Goal: Task Accomplishment & Management: Manage account settings

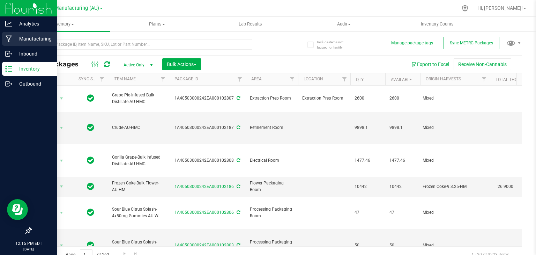
click at [10, 40] on icon at bounding box center [9, 38] width 7 height 7
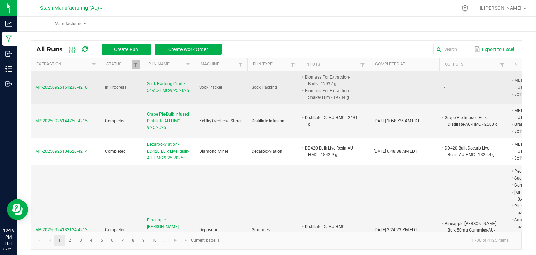
click at [161, 89] on span "Sock Packing-Crude 54-AU-HMC-9.25.2025" at bounding box center [169, 87] width 44 height 13
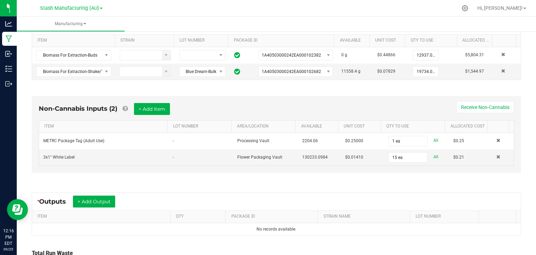
scroll to position [152, 0]
click at [98, 202] on button "+ Add Output" at bounding box center [94, 201] width 42 height 12
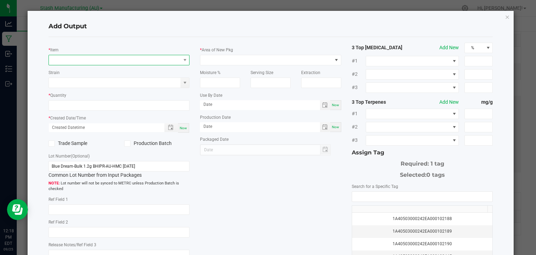
click at [106, 62] on span "NO DATA FOUND" at bounding box center [115, 60] width 132 height 10
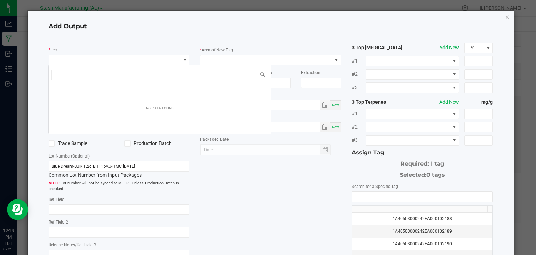
scroll to position [10, 140]
type input "M"
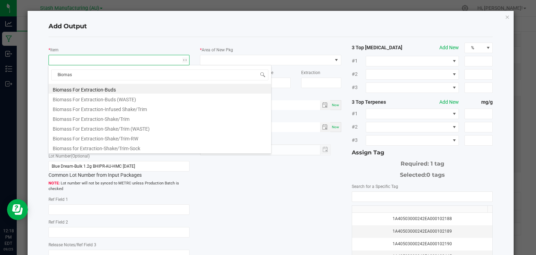
type input "Biomass"
click at [124, 148] on li "Biomass for Extraction-Shake/Trim-Sock" at bounding box center [160, 147] width 223 height 10
type input "0.0000 g"
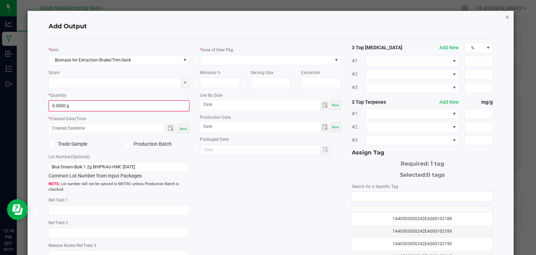
click at [505, 19] on icon "button" at bounding box center [507, 17] width 5 height 8
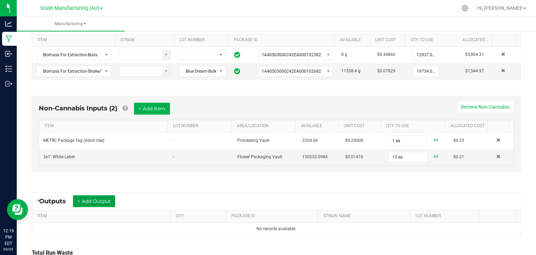
click at [105, 197] on button "+ Add Output" at bounding box center [94, 201] width 42 height 12
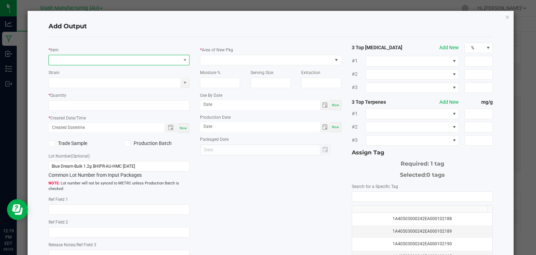
click at [87, 61] on span "NO DATA FOUND" at bounding box center [115, 60] width 132 height 10
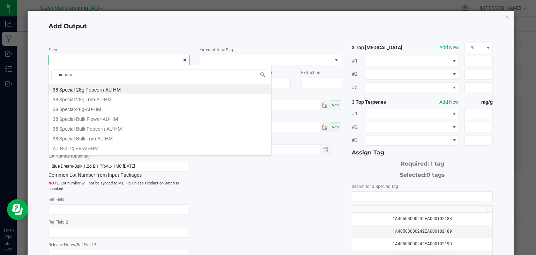
type input "biomass"
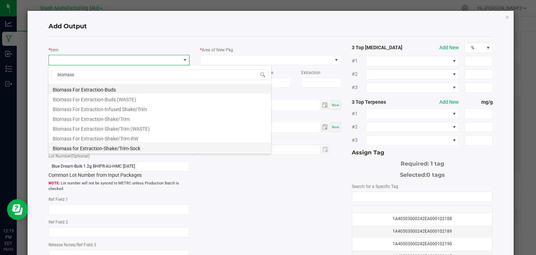
click at [115, 145] on li "Biomass for Extraction-Shake/Trim-Sock" at bounding box center [160, 147] width 223 height 10
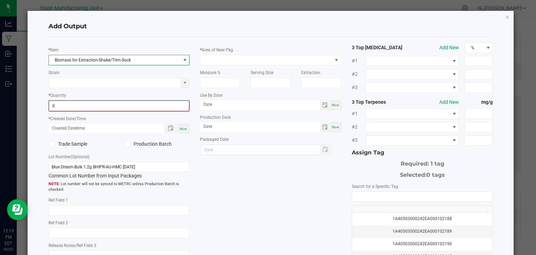
click at [101, 104] on input "0" at bounding box center [119, 106] width 140 height 10
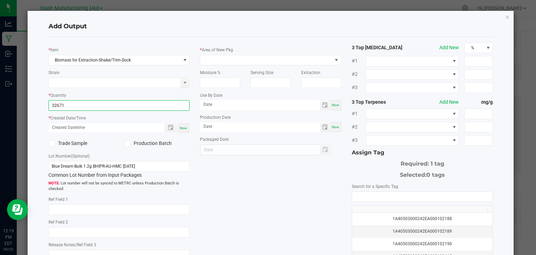
type input "32671.0000 g"
click at [184, 128] on span "Now" at bounding box center [183, 128] width 7 height 4
type input "[DATE] 12:19 PM"
type input "[DATE]"
click at [324, 58] on span at bounding box center [266, 60] width 132 height 10
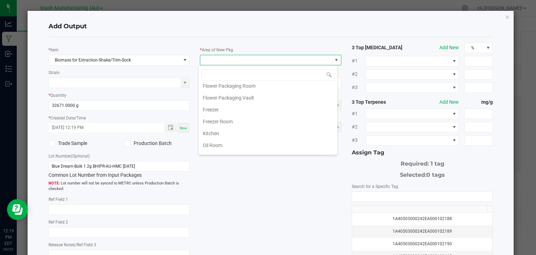
scroll to position [52, 0]
click at [226, 115] on li "Freezer Room" at bounding box center [268, 121] width 139 height 12
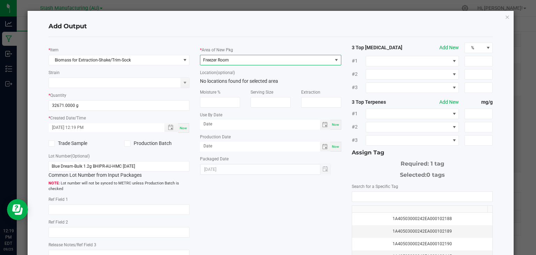
click at [333, 123] on span "Now" at bounding box center [335, 125] width 7 height 4
type input "[DATE]"
click at [334, 145] on span "Now" at bounding box center [335, 147] width 7 height 4
type input "[DATE]"
click at [250, 125] on input "[DATE]" at bounding box center [260, 124] width 120 height 9
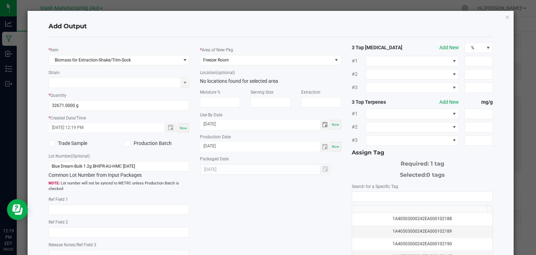
type input "[DATE]"
click at [257, 190] on div "* Item Biomass for Extraction-Shake/Trim-Sock Strain * Quantity 32671.0000 g * …" at bounding box center [270, 168] width 455 height 250
click at [374, 196] on input "NO DATA FOUND" at bounding box center [422, 197] width 141 height 10
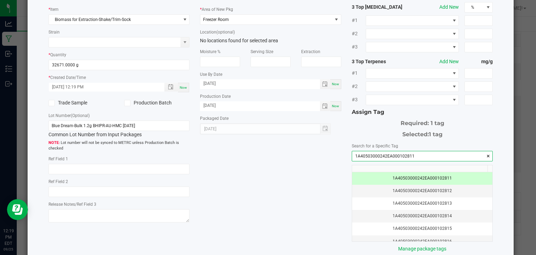
scroll to position [77, 0]
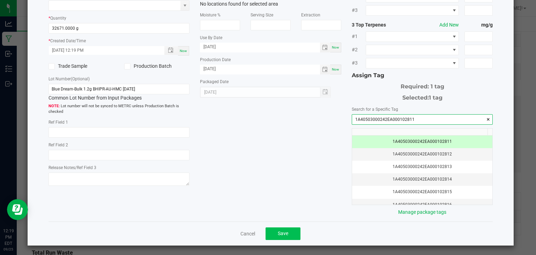
type input "1A40503000242EA000102811"
click at [279, 231] on span "Save" at bounding box center [283, 233] width 10 height 6
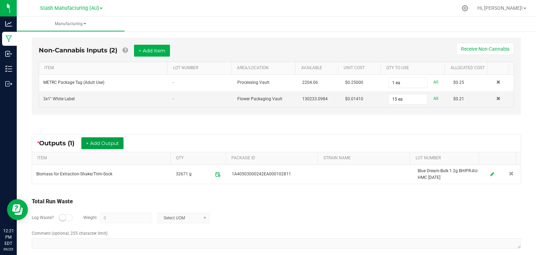
scroll to position [215, 0]
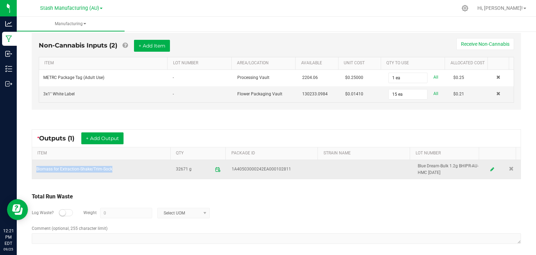
drag, startPoint x: 117, startPoint y: 170, endPoint x: 35, endPoint y: 172, distance: 82.4
click at [35, 172] on td "Biomass for Extraction-Shake/Trim-Sock" at bounding box center [102, 169] width 140 height 19
copy td "Biomass for Extraction-Shake/Trim-Sock"
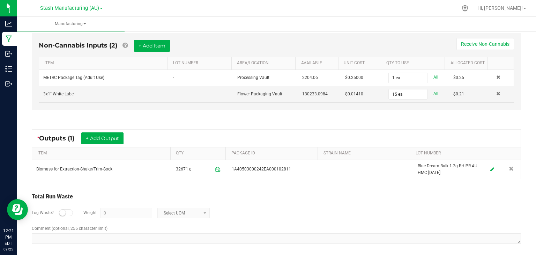
click at [296, 222] on div "Log Waste? Weight 0 Select UOM" at bounding box center [277, 213] width 490 height 24
click at [491, 26] on ul "Manufacturing" at bounding box center [285, 24] width 536 height 15
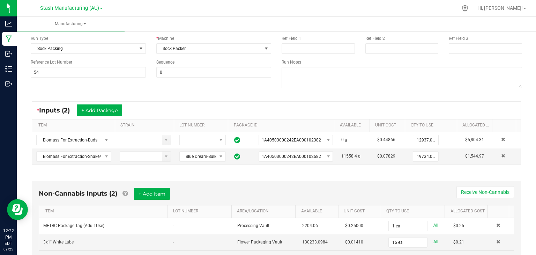
scroll to position [0, 0]
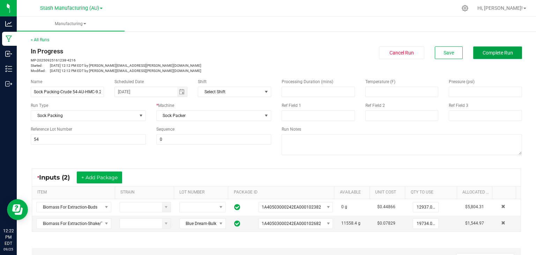
click at [483, 54] on span "Complete Run" at bounding box center [498, 53] width 30 height 6
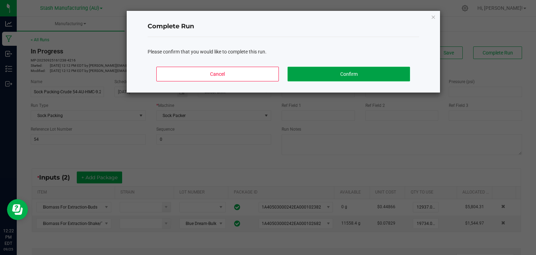
click at [361, 70] on button "Confirm" at bounding box center [349, 74] width 122 height 15
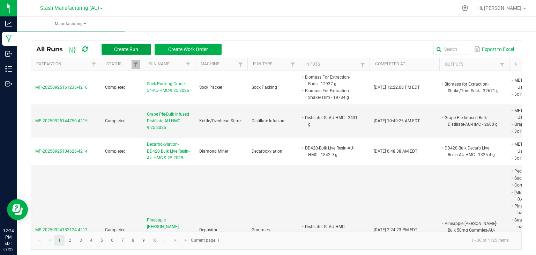
click at [126, 46] on span "Create Run" at bounding box center [126, 49] width 24 height 6
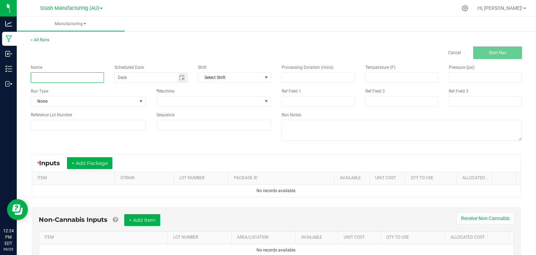
click at [47, 75] on input at bounding box center [67, 77] width 73 height 10
click at [182, 76] on span "Toggle calendar" at bounding box center [182, 78] width 6 height 6
type input "Winterization-51-AU-HMC-9.25.25"
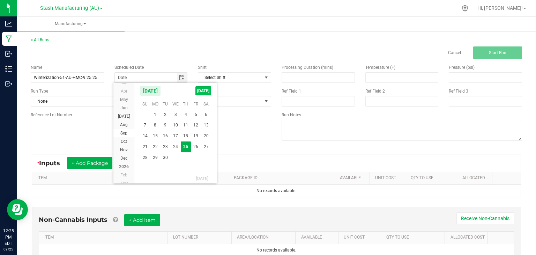
click at [203, 90] on span "[DATE]" at bounding box center [204, 90] width 16 height 9
type input "[DATE]"
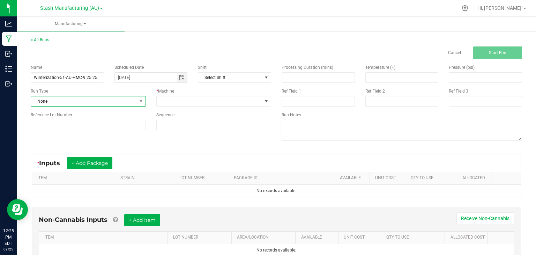
click at [99, 102] on span "None" at bounding box center [84, 101] width 106 height 10
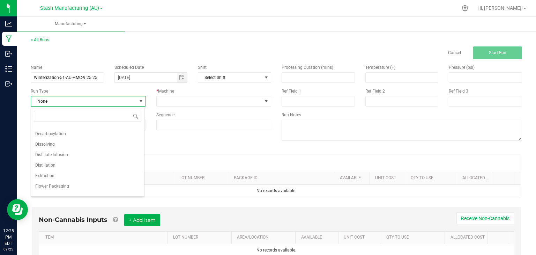
scroll to position [27, 0]
click at [54, 141] on span "Dissolving" at bounding box center [45, 144] width 20 height 7
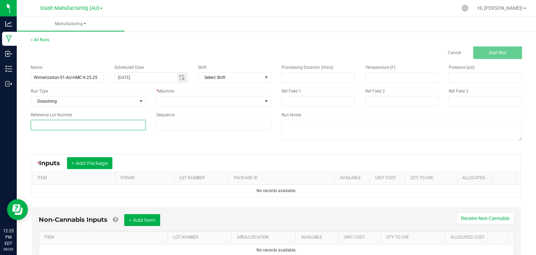
click at [95, 126] on input at bounding box center [88, 125] width 115 height 10
type input "51"
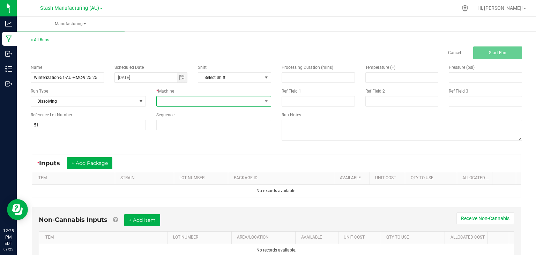
click at [181, 99] on span at bounding box center [210, 101] width 106 height 10
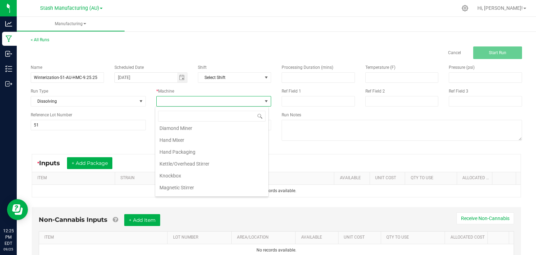
scroll to position [52, 0]
click at [187, 158] on li "Kettle/Overhead Stirrer" at bounding box center [211, 162] width 113 height 12
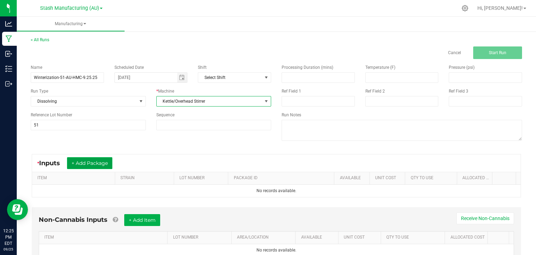
click at [90, 162] on button "+ Add Package" at bounding box center [89, 163] width 45 height 12
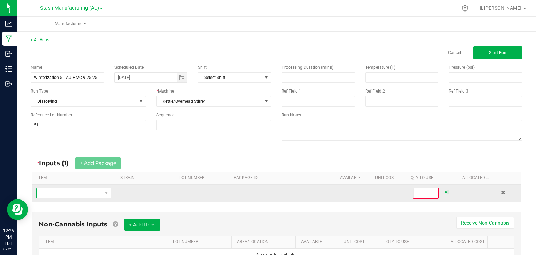
click at [74, 195] on span "NO DATA FOUND" at bounding box center [70, 193] width 66 height 10
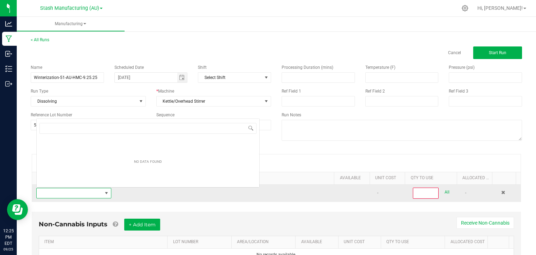
scroll to position [10, 72]
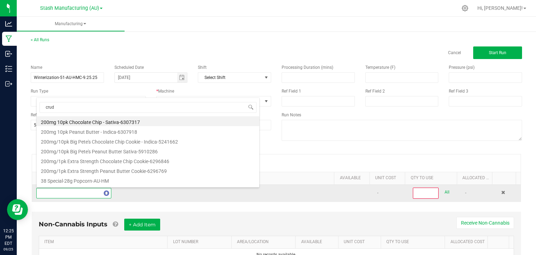
type input "crude"
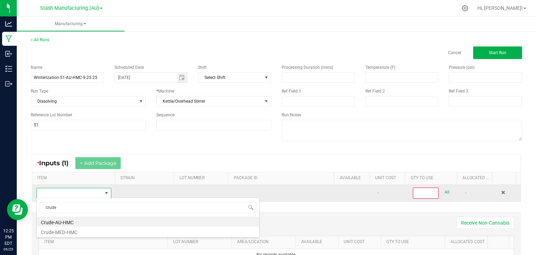
type input "0"
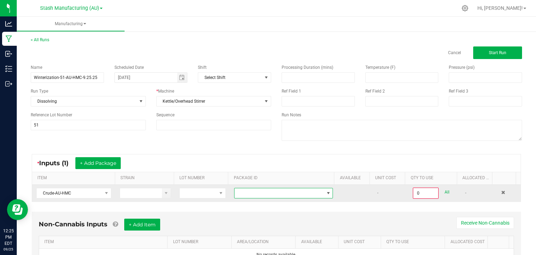
click at [307, 197] on span at bounding box center [283, 193] width 99 height 10
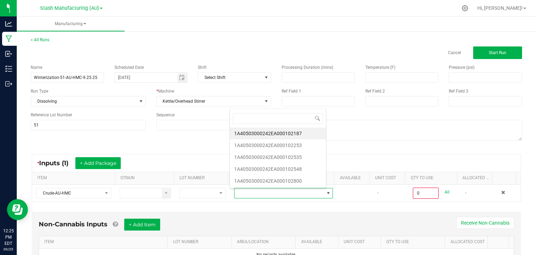
scroll to position [10, 95]
click at [282, 205] on div "* Inputs (1) + Add Package ITEM STRAIN LOT NUMBER PACKAGE ID AVAILABLE Unit Cos…" at bounding box center [276, 178] width 502 height 60
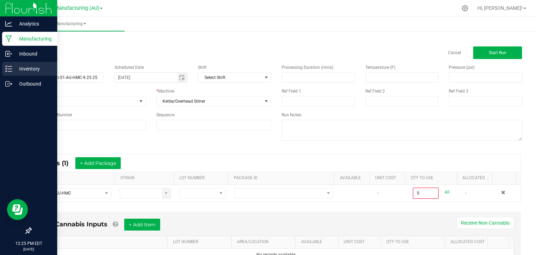
click at [15, 70] on p "Inventory" at bounding box center [33, 69] width 42 height 8
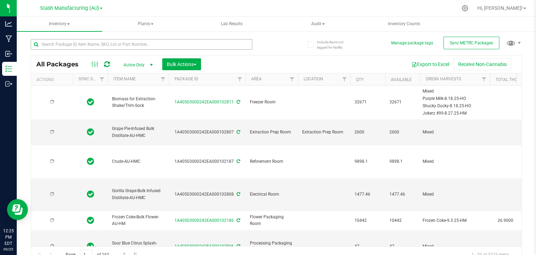
type input "[DATE]"
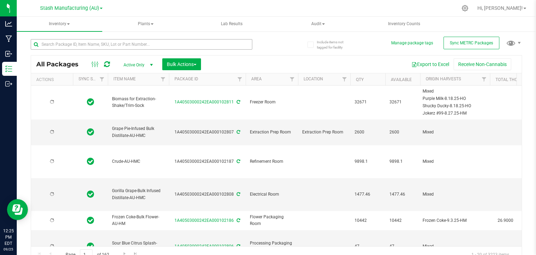
type input "[DATE]"
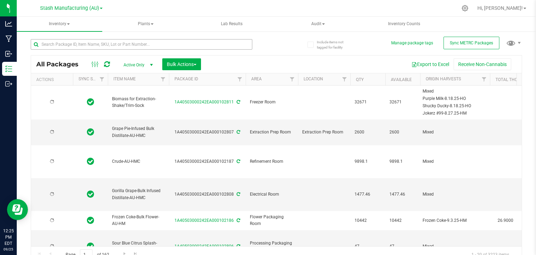
type input "[DATE]"
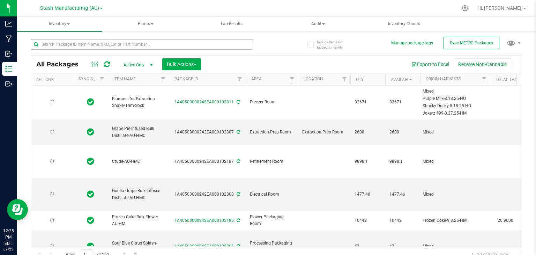
type input "[DATE]"
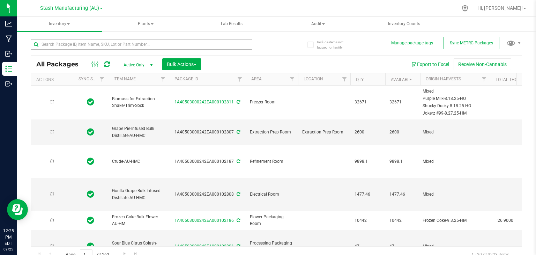
type input "[DATE]"
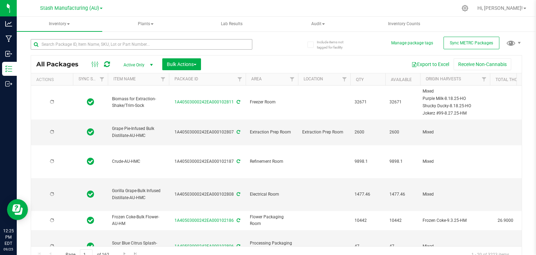
type input "[DATE]"
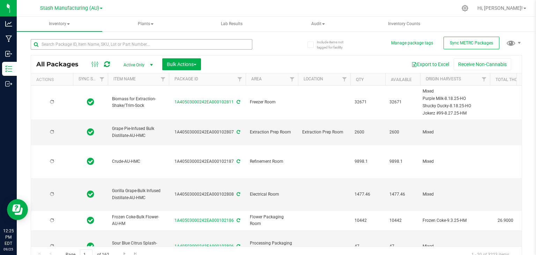
type input "[DATE]"
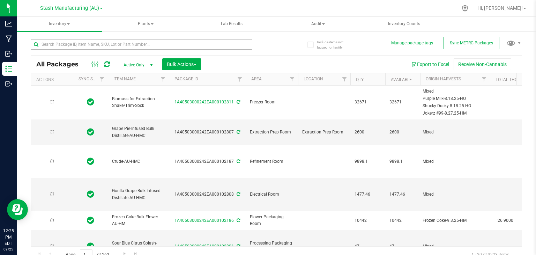
type input "[DATE]"
click at [89, 43] on input "text" at bounding box center [142, 44] width 222 height 10
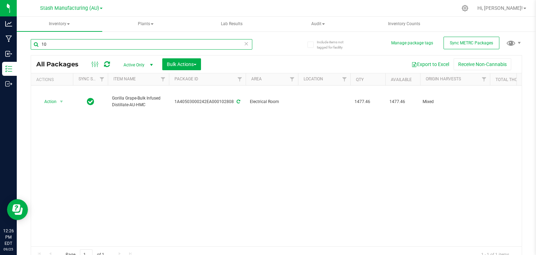
type input "1"
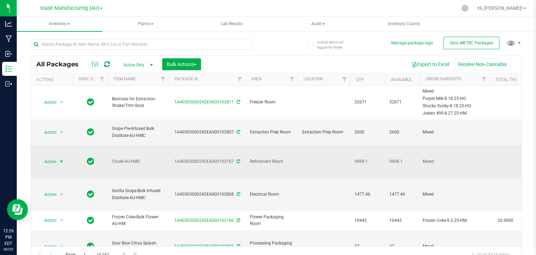
click at [62, 159] on span "select" at bounding box center [62, 162] width 6 height 6
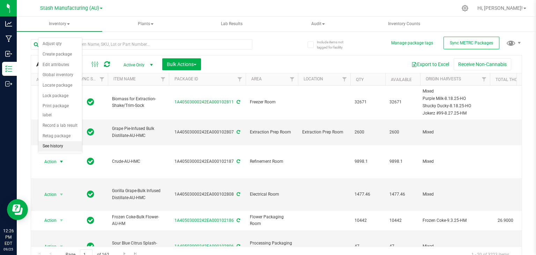
click at [56, 141] on li "See history" at bounding box center [60, 146] width 44 height 10
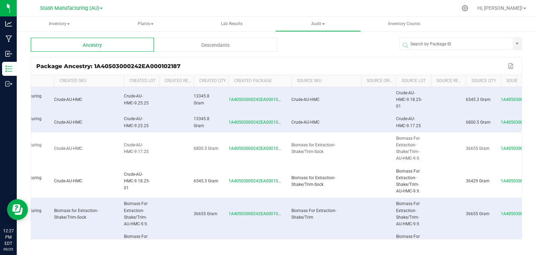
scroll to position [0, 68]
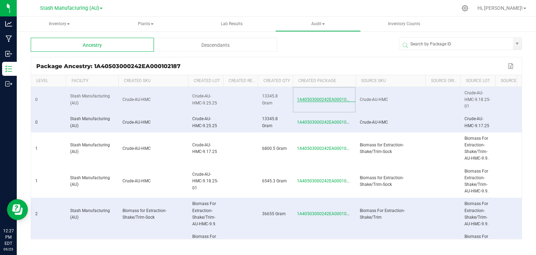
click at [317, 101] on span "1A40503000242EA000102187" at bounding box center [326, 99] width 59 height 5
click at [326, 123] on span "1A40503000242EA000102187" at bounding box center [326, 122] width 59 height 5
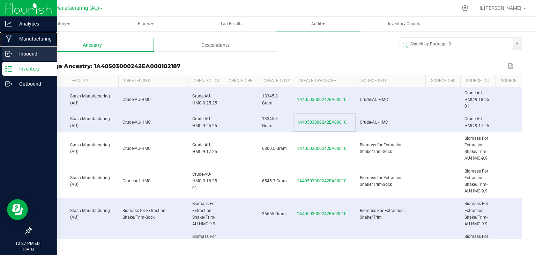
drag, startPoint x: 26, startPoint y: 39, endPoint x: 14, endPoint y: 51, distance: 16.5
click at [26, 39] on p "Manufacturing" at bounding box center [33, 39] width 42 height 8
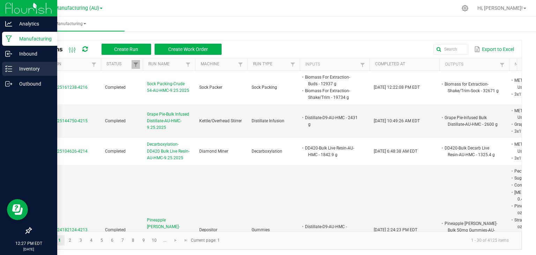
click at [24, 63] on div "Inventory" at bounding box center [29, 69] width 55 height 14
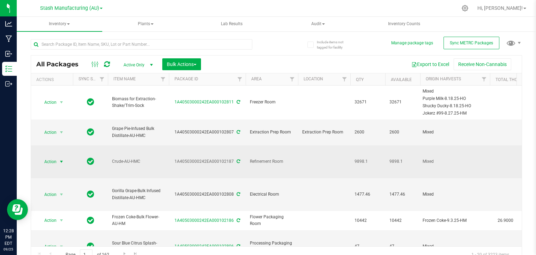
click at [60, 159] on span "select" at bounding box center [62, 162] width 6 height 6
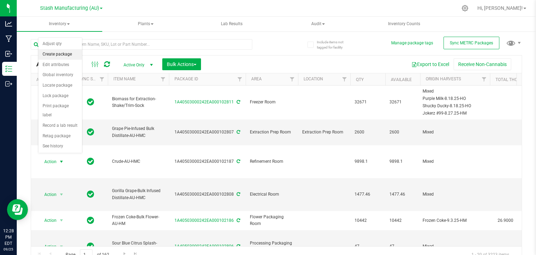
click at [66, 53] on li "Create package" at bounding box center [60, 54] width 44 height 10
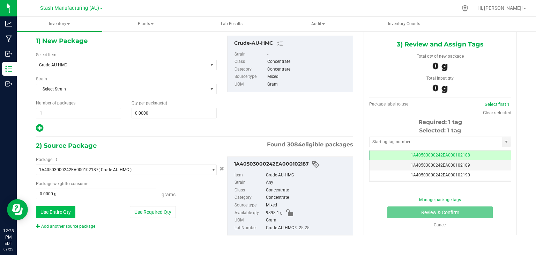
click at [68, 212] on button "Use Entire Qty" at bounding box center [55, 212] width 39 height 12
type input "9898.1000 g"
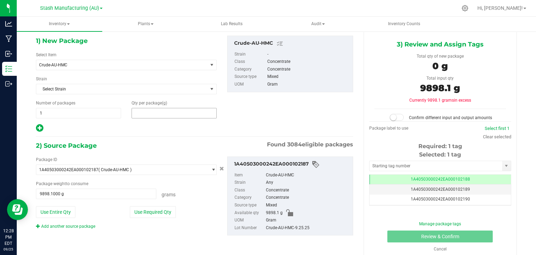
click at [148, 116] on span at bounding box center [174, 113] width 85 height 10
type input "9898.1"
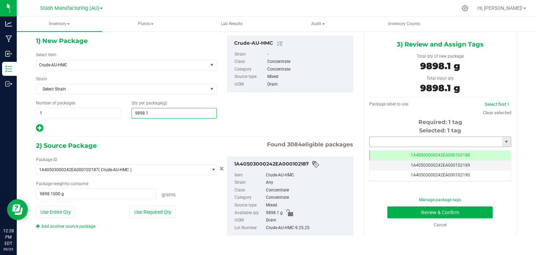
type input "9,898.1000"
click at [408, 143] on input "text" at bounding box center [436, 142] width 133 height 10
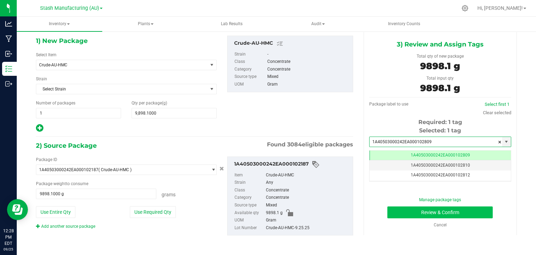
type input "1A40503000242EA000102809"
click at [413, 214] on button "Review & Confirm" at bounding box center [440, 212] width 105 height 12
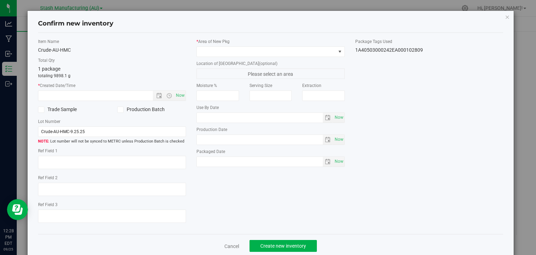
type input "[DATE]"
click at [177, 94] on span "Now" at bounding box center [181, 95] width 12 height 10
type input "[DATE] 12:28 PM"
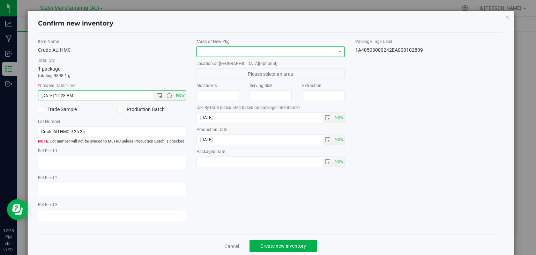
click at [280, 56] on span at bounding box center [266, 52] width 139 height 10
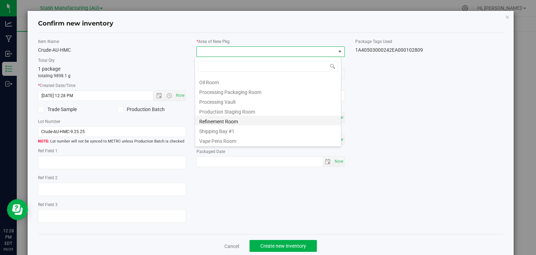
click at [232, 119] on li "Refinement Room" at bounding box center [268, 121] width 146 height 10
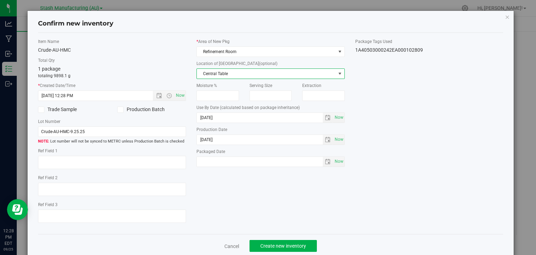
click at [238, 73] on span "Central Table" at bounding box center [266, 74] width 139 height 10
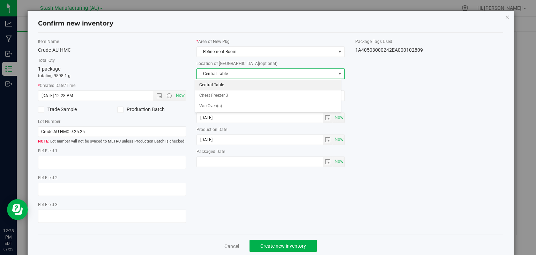
click at [220, 83] on li "Central Table" at bounding box center [268, 85] width 146 height 10
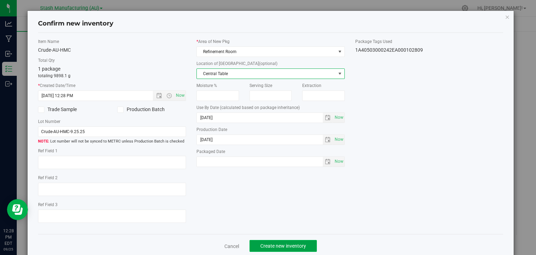
click at [281, 245] on span "Create new inventory" at bounding box center [283, 246] width 46 height 6
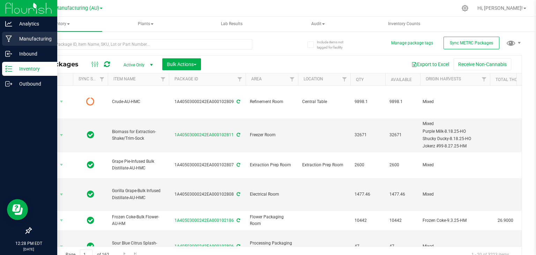
click at [8, 38] on icon at bounding box center [9, 38] width 7 height 7
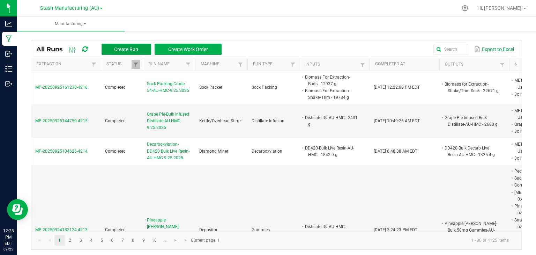
click at [132, 44] on button "Create Run" at bounding box center [127, 49] width 50 height 11
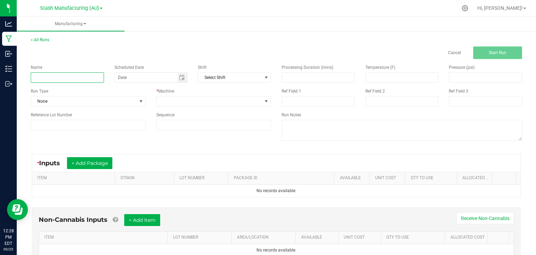
click at [70, 75] on input at bounding box center [67, 77] width 73 height 10
type input "Winterization-51-AU-HMC-9.25.25"
click at [103, 45] on div "< All Runs Cancel Start Run" at bounding box center [277, 48] width 492 height 22
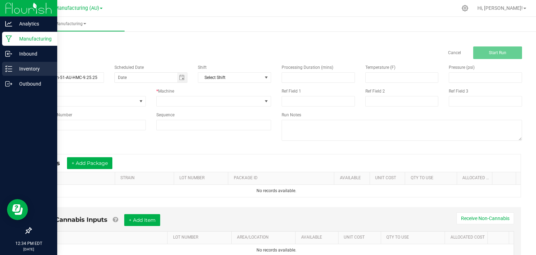
click at [16, 70] on p "Inventory" at bounding box center [33, 69] width 42 height 8
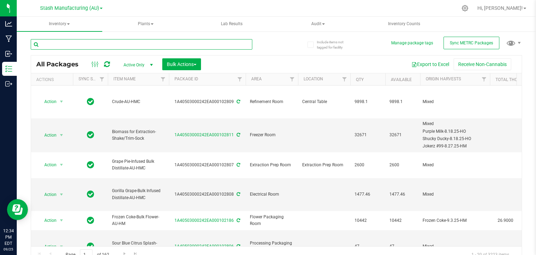
click at [150, 40] on input "text" at bounding box center [142, 44] width 222 height 10
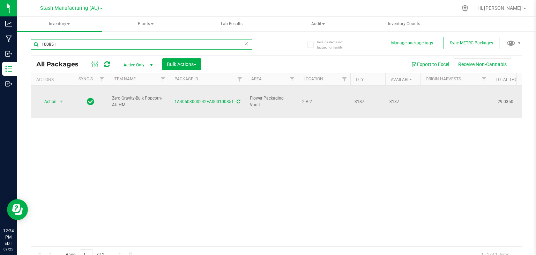
type input "100851"
click at [206, 99] on link "1A40503000242EA000100851" at bounding box center [204, 101] width 59 height 5
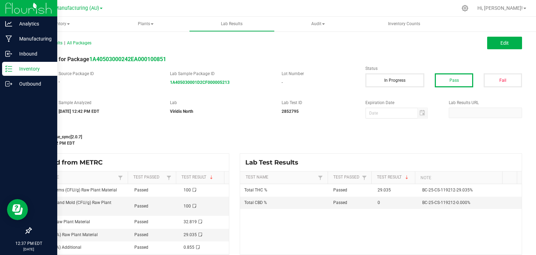
click at [12, 68] on p "Inventory" at bounding box center [33, 69] width 42 height 8
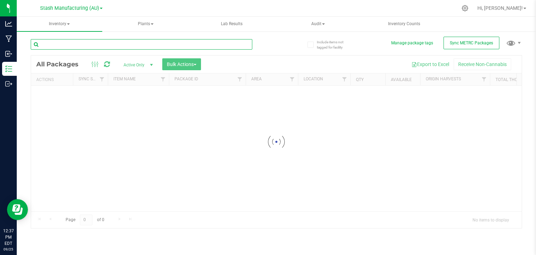
click at [104, 44] on input "text" at bounding box center [142, 44] width 222 height 10
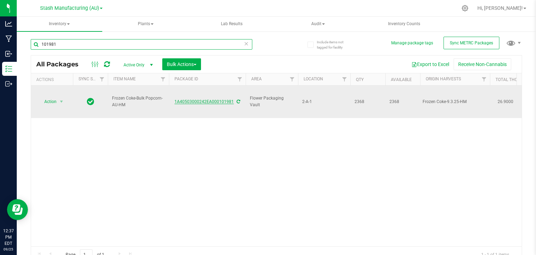
type input "101981"
click at [205, 99] on link "1A40503000242EA000101981" at bounding box center [204, 101] width 59 height 5
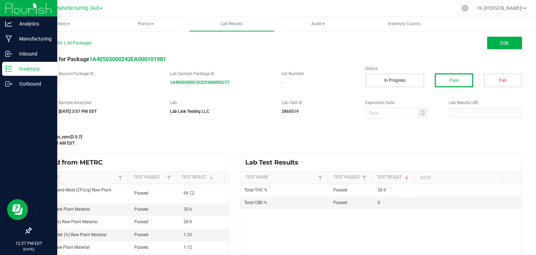
click at [8, 67] on icon at bounding box center [8, 68] width 7 height 7
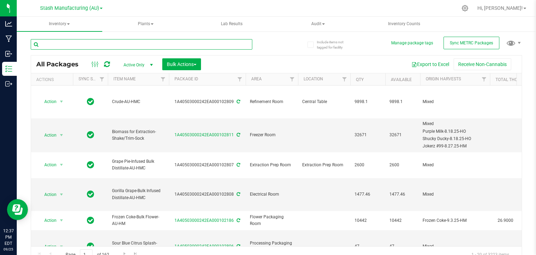
click at [78, 44] on input "text" at bounding box center [142, 44] width 222 height 10
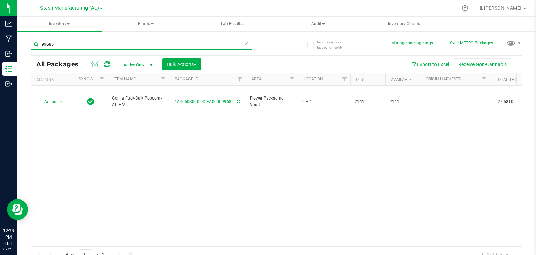
type input "99685"
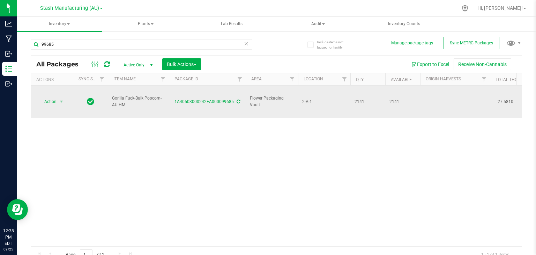
click at [218, 99] on link "1A40503000242EA000099685" at bounding box center [204, 101] width 59 height 5
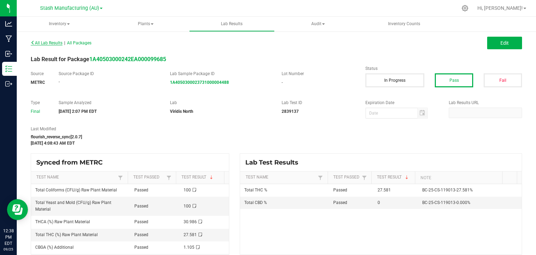
click at [44, 42] on span "All Lab Results" at bounding box center [47, 43] width 32 height 5
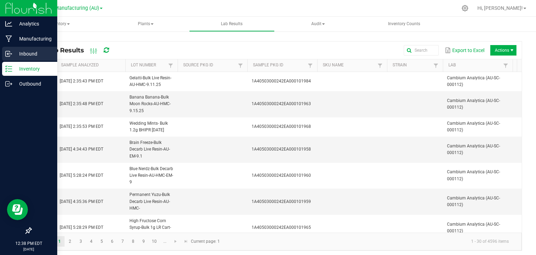
click at [21, 54] on p "Inbound" at bounding box center [33, 54] width 42 height 8
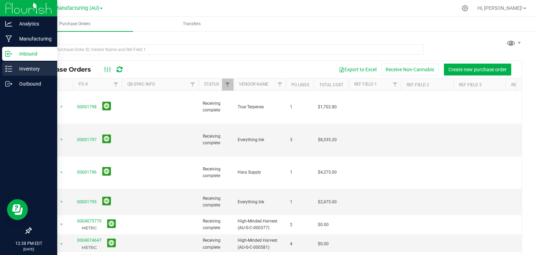
click at [28, 72] on p "Inventory" at bounding box center [33, 69] width 42 height 8
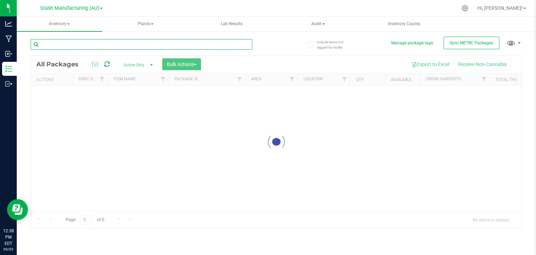
click at [77, 43] on input "text" at bounding box center [142, 44] width 222 height 10
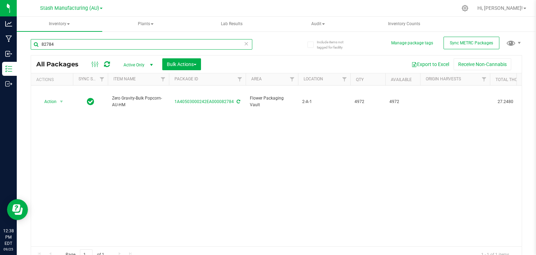
type input "82784"
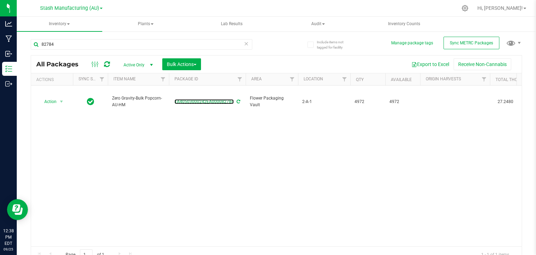
click at [206, 99] on link "1A40503000242EA000082784" at bounding box center [204, 101] width 59 height 5
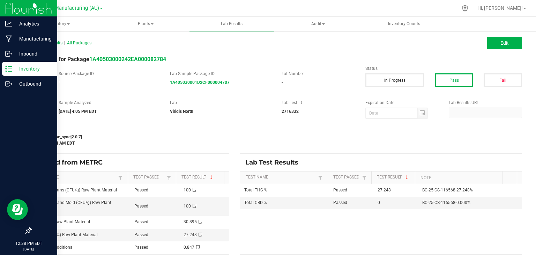
click at [10, 66] on line at bounding box center [10, 66] width 4 height 0
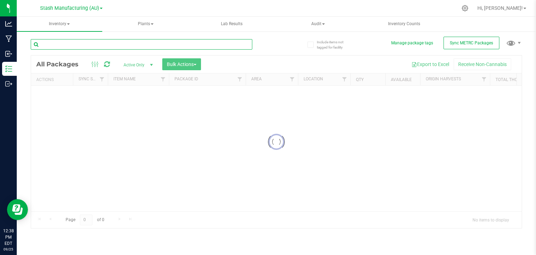
click at [89, 44] on input "text" at bounding box center [142, 44] width 222 height 10
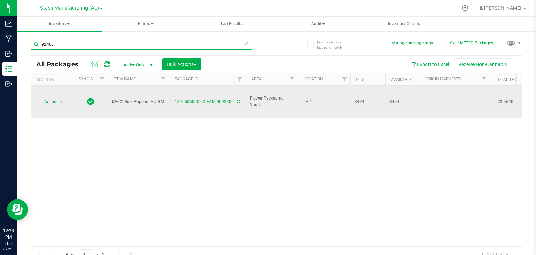
type input "92406"
click at [200, 99] on link "1A40503000242EA000092406" at bounding box center [204, 101] width 59 height 5
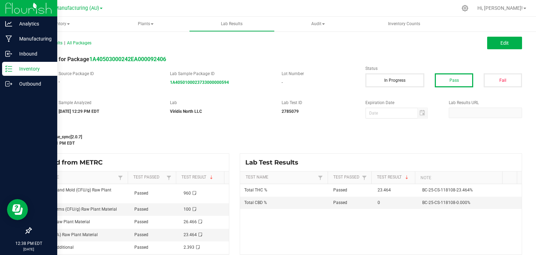
click at [9, 68] on icon at bounding box center [8, 68] width 7 height 7
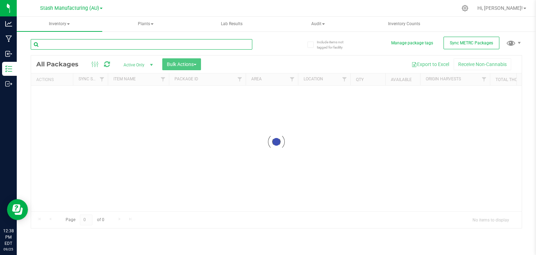
click at [76, 44] on input "text" at bounding box center [142, 44] width 222 height 10
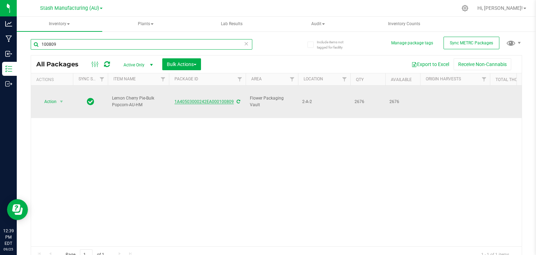
type input "100809"
click at [197, 99] on link "1A40503000242EA000100809" at bounding box center [204, 101] width 59 height 5
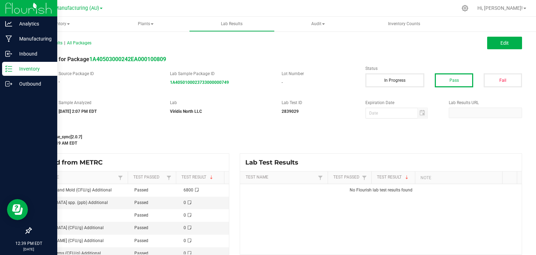
click at [8, 67] on icon at bounding box center [8, 68] width 7 height 7
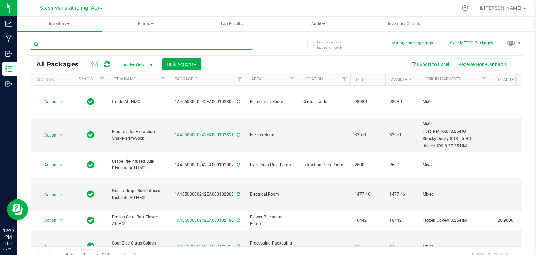
click at [99, 45] on input "text" at bounding box center [142, 44] width 222 height 10
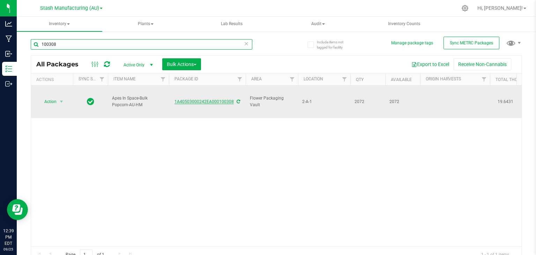
type input "100308"
click at [209, 99] on link "1A40503000242EA000100308" at bounding box center [204, 101] width 59 height 5
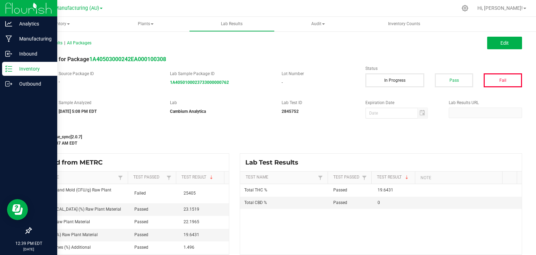
click at [17, 67] on p "Inventory" at bounding box center [33, 69] width 42 height 8
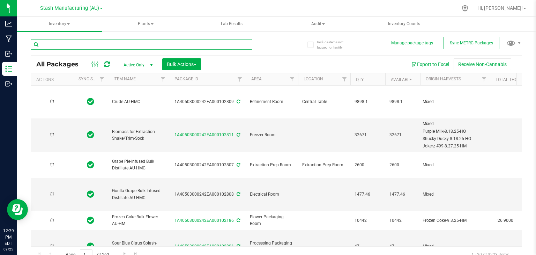
click at [132, 43] on input "text" at bounding box center [142, 44] width 222 height 10
type input "[DATE]"
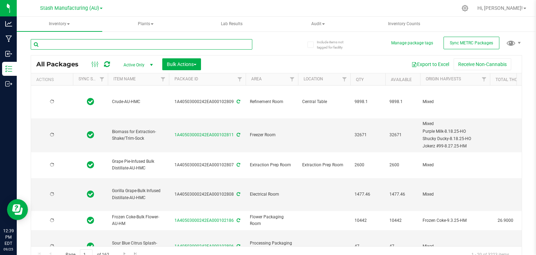
type input "[DATE]"
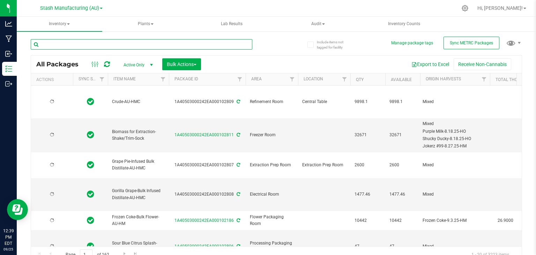
type input "[DATE]"
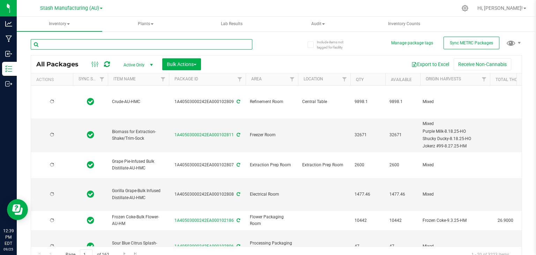
type input "[DATE]"
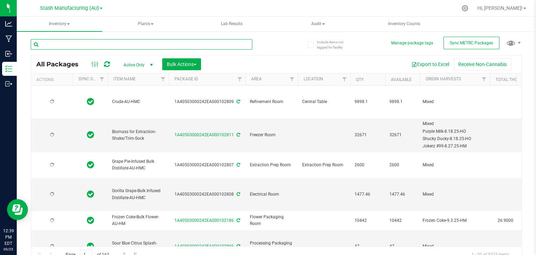
type input "[DATE]"
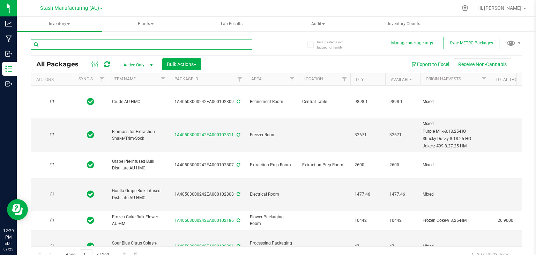
type input "[DATE]"
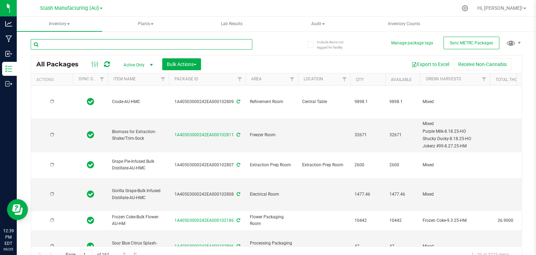
type input "[DATE]"
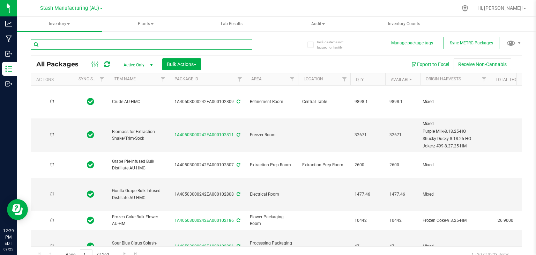
type input "[DATE]"
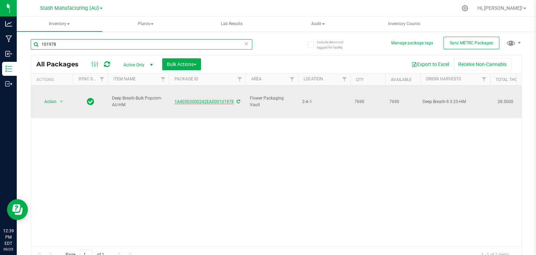
type input "101978"
click at [210, 99] on link "1A40503000242EA000101978" at bounding box center [204, 101] width 59 height 5
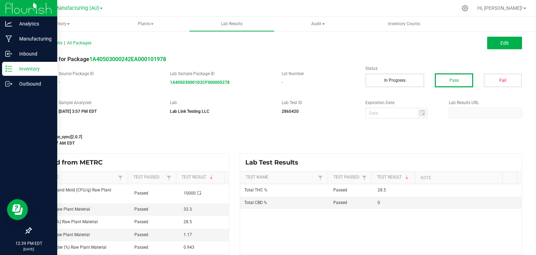
click at [22, 66] on p "Inventory" at bounding box center [33, 69] width 42 height 8
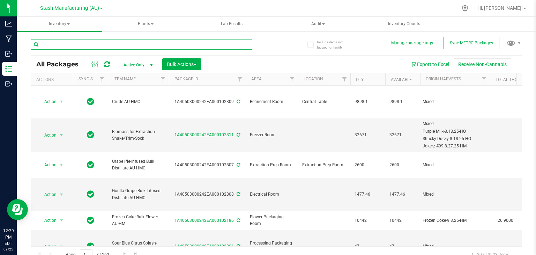
click at [119, 40] on input "text" at bounding box center [142, 44] width 222 height 10
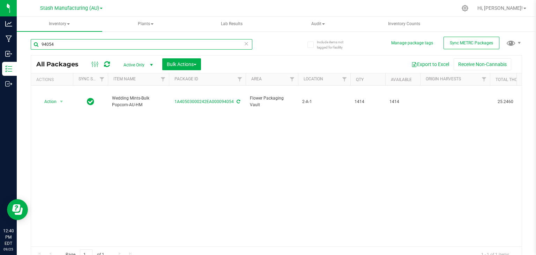
type input "94054"
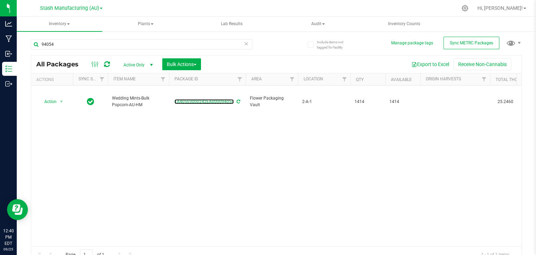
click at [201, 99] on link "1A40503000242EA000094054" at bounding box center [204, 101] width 59 height 5
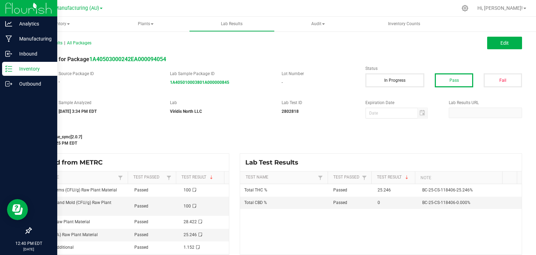
click at [7, 67] on icon at bounding box center [8, 68] width 7 height 7
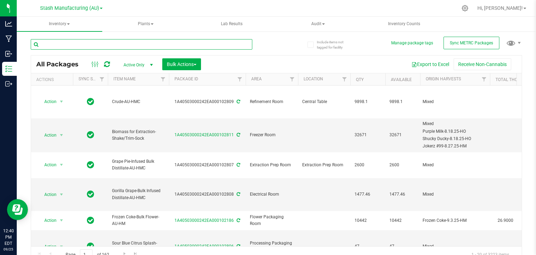
click at [223, 47] on input "text" at bounding box center [142, 44] width 222 height 10
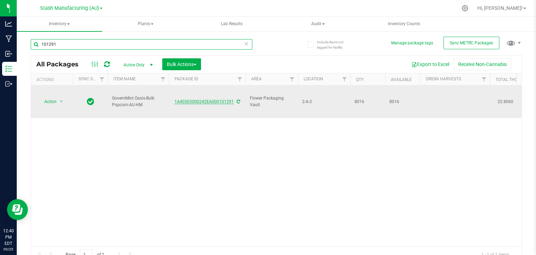
type input "101291"
click at [189, 99] on link "1A40503000242EA000101291" at bounding box center [204, 101] width 59 height 5
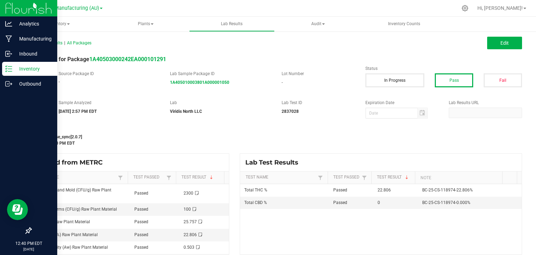
click at [10, 66] on icon at bounding box center [8, 68] width 7 height 7
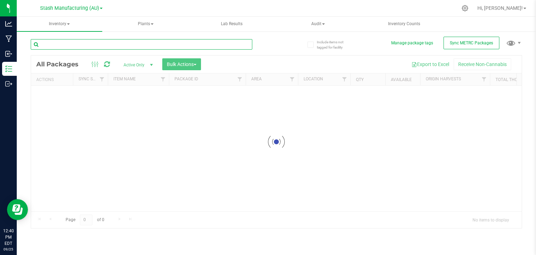
click at [120, 42] on input "text" at bounding box center [142, 44] width 222 height 10
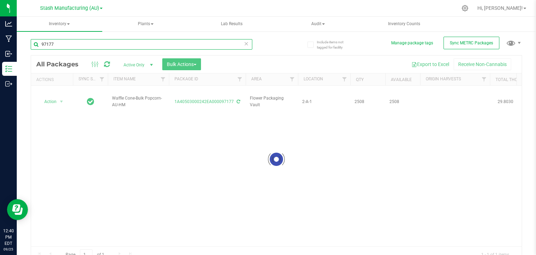
type input "97177"
click at [203, 93] on div at bounding box center [276, 159] width 491 height 207
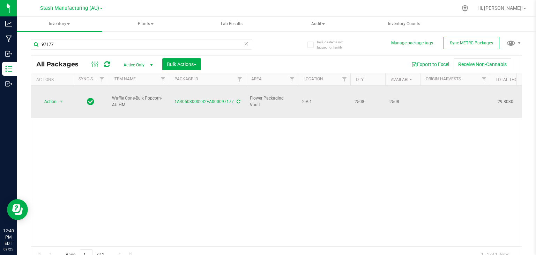
click at [203, 99] on link "1A40503000242EA000097177" at bounding box center [204, 101] width 59 height 5
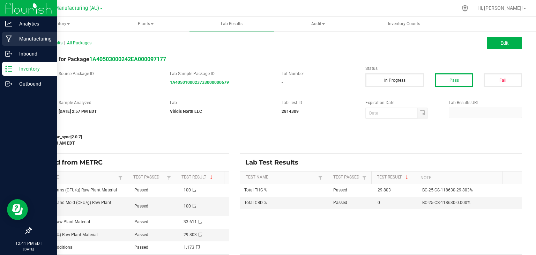
click at [10, 39] on icon at bounding box center [9, 38] width 7 height 7
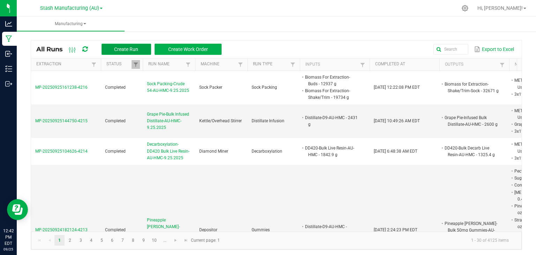
click at [121, 51] on span "Create Run" at bounding box center [126, 49] width 24 height 6
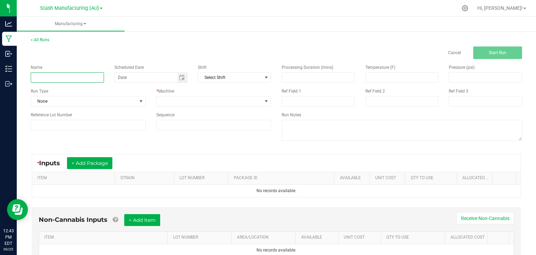
click at [57, 76] on input at bounding box center [67, 77] width 73 height 10
click at [181, 76] on span "Toggle calendar" at bounding box center [182, 78] width 6 height 6
type input "Winterization-51-AU-HMC-9.25.25"
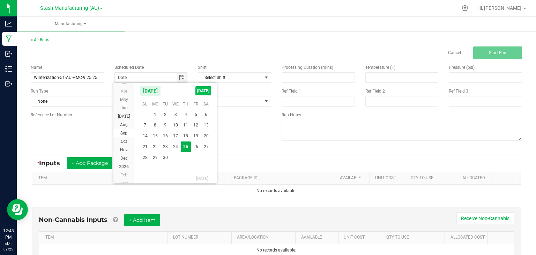
click at [197, 88] on span "[DATE]" at bounding box center [204, 90] width 16 height 9
type input "[DATE]"
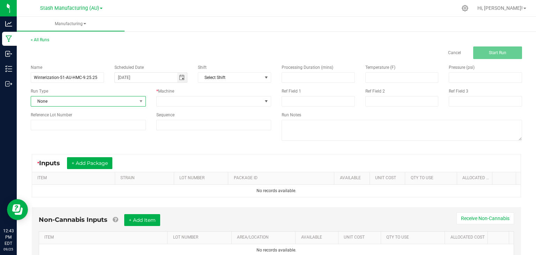
click at [118, 102] on span "None" at bounding box center [84, 101] width 106 height 10
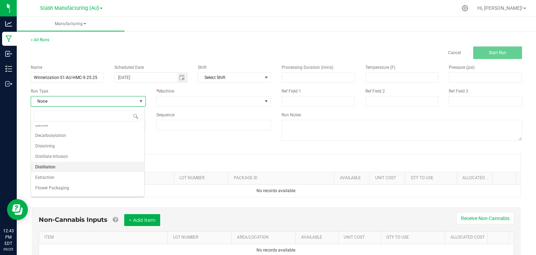
scroll to position [25, 0]
click at [54, 145] on span "Dissolving" at bounding box center [45, 147] width 20 height 7
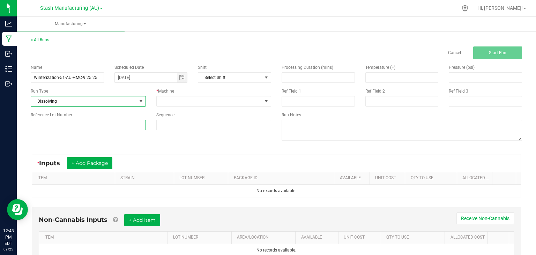
click at [66, 122] on input at bounding box center [88, 125] width 115 height 10
type input "51"
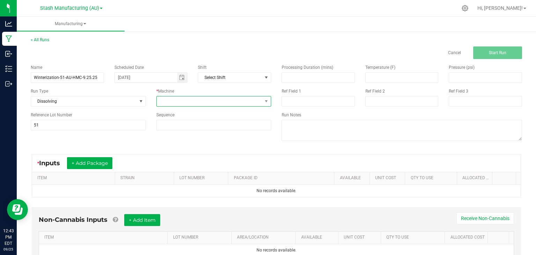
click at [193, 104] on span at bounding box center [210, 101] width 106 height 10
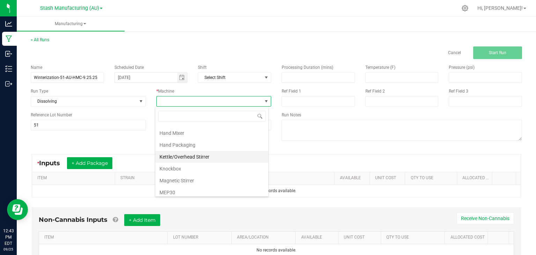
click at [195, 154] on li "Kettle/Overhead Stirrer" at bounding box center [211, 157] width 113 height 12
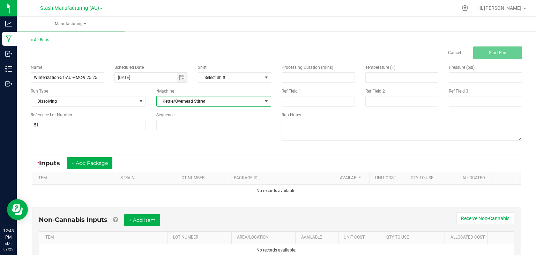
click at [95, 155] on div "* Inputs + Add Package" at bounding box center [276, 162] width 489 height 17
click at [86, 167] on button "+ Add Package" at bounding box center [89, 163] width 45 height 12
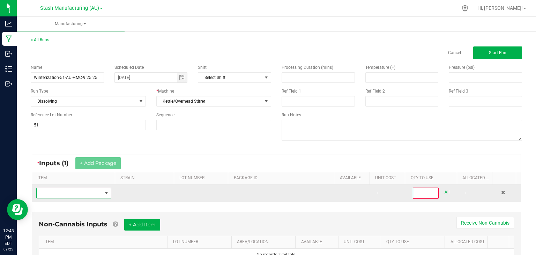
click at [69, 192] on span "NO DATA FOUND" at bounding box center [70, 193] width 66 height 10
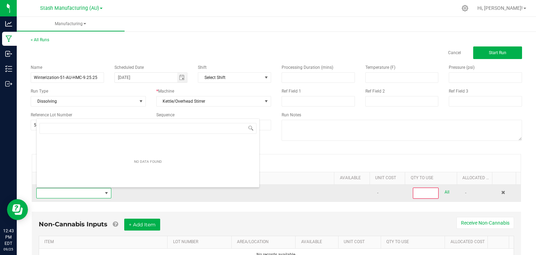
scroll to position [10, 72]
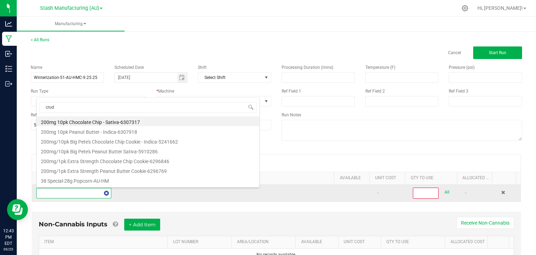
type input "crude"
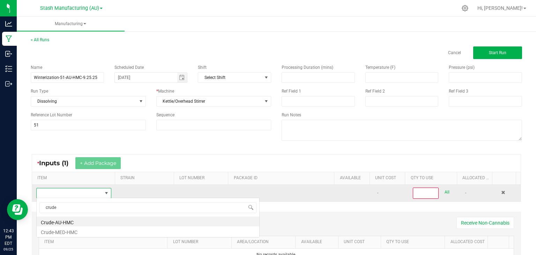
scroll to position [0, 0]
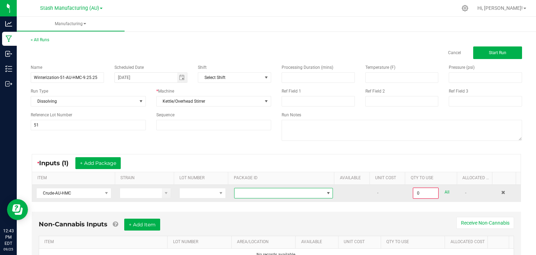
click at [309, 197] on span at bounding box center [279, 193] width 89 height 10
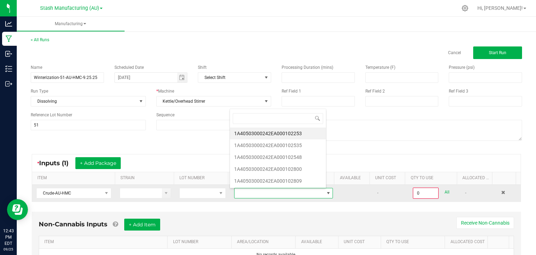
scroll to position [10, 95]
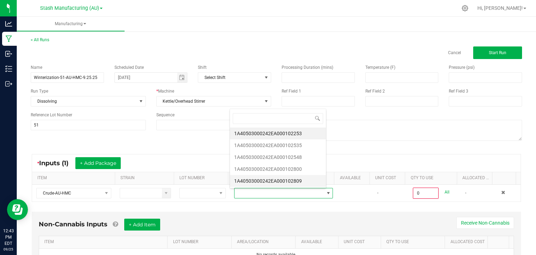
click at [299, 180] on li "1A40503000242EA000102809" at bounding box center [278, 181] width 96 height 12
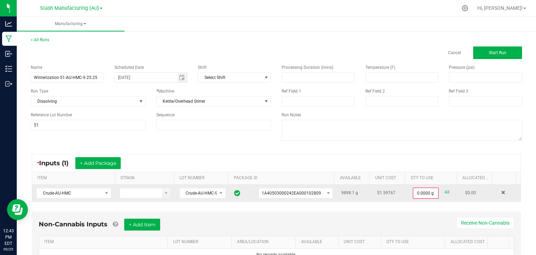
click at [445, 189] on link "All" at bounding box center [447, 192] width 5 height 9
type input "9898.1000 g"
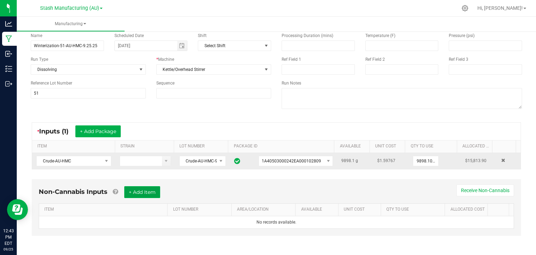
click at [151, 191] on button "+ Add Item" at bounding box center [142, 192] width 36 height 12
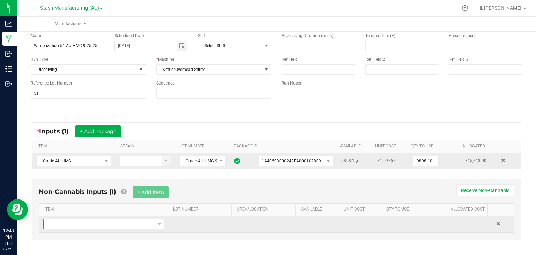
click at [109, 223] on span "NO DATA FOUND" at bounding box center [100, 224] width 112 height 10
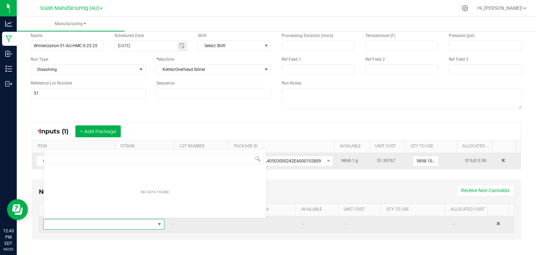
scroll to position [10, 117]
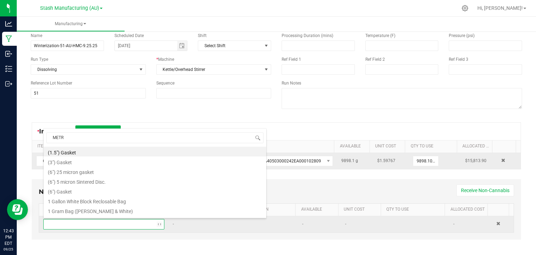
type input "METRC"
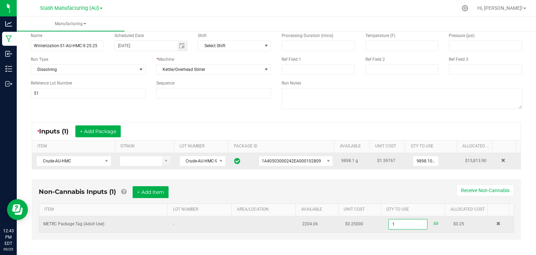
type input "1 ea"
click at [202, 191] on div "Non-Cannabis Inputs (1) + Add Item Receive Non-Cannabis" at bounding box center [277, 194] width 476 height 17
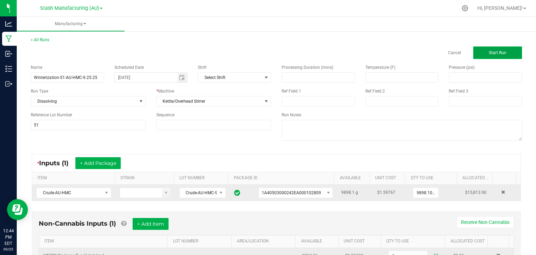
click at [498, 51] on span "Start Run" at bounding box center [497, 52] width 17 height 5
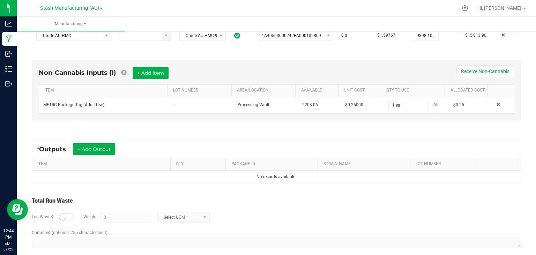
scroll to position [178, 0]
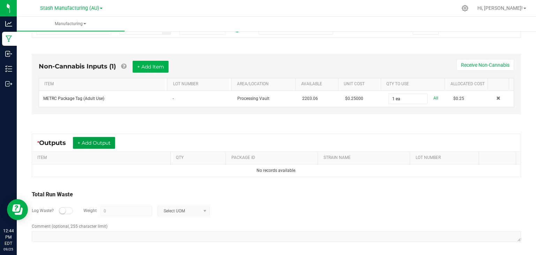
click at [98, 143] on button "+ Add Output" at bounding box center [94, 143] width 42 height 12
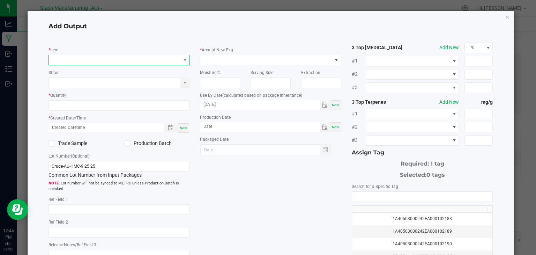
click at [118, 60] on span "NO DATA FOUND" at bounding box center [115, 60] width 132 height 10
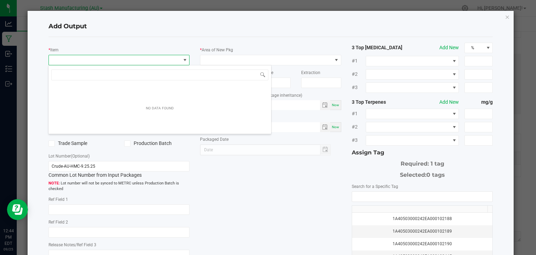
scroll to position [10, 140]
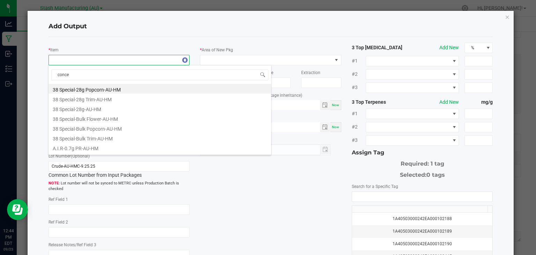
type input "concen"
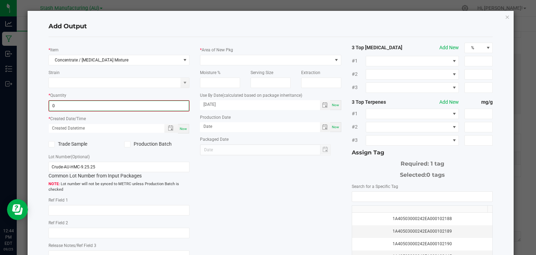
click at [86, 106] on input "0" at bounding box center [119, 106] width 140 height 10
type input "69898.1000 g"
click at [186, 126] on div "Now" at bounding box center [183, 127] width 11 height 9
type input "[DATE] 12:44 PM"
type input "[DATE]"
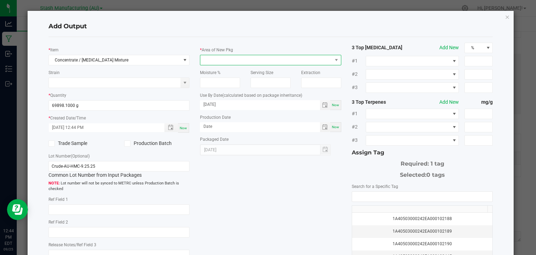
click at [256, 59] on span at bounding box center [266, 60] width 132 height 10
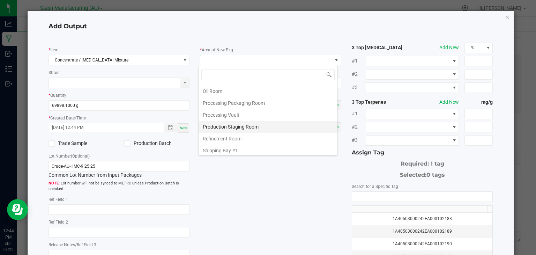
scroll to position [106, 0]
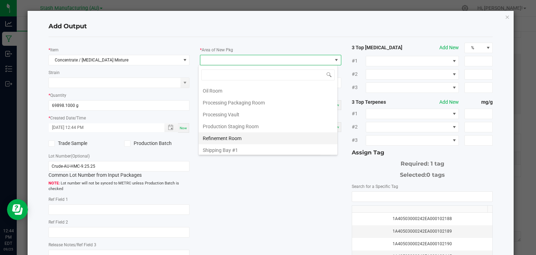
click at [223, 139] on li "Refinement Room" at bounding box center [268, 138] width 139 height 12
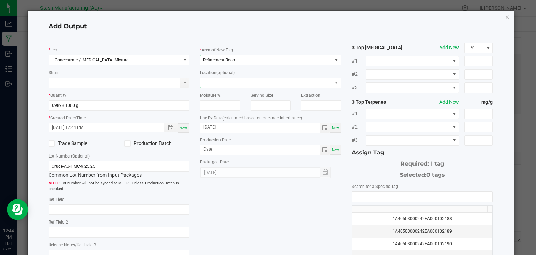
click at [228, 85] on span at bounding box center [266, 83] width 132 height 10
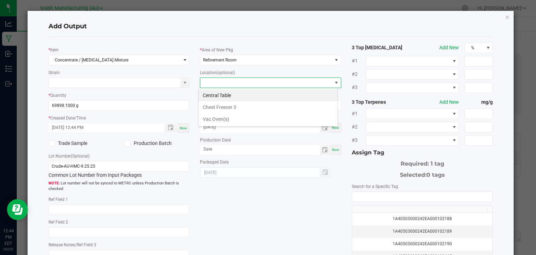
scroll to position [10, 140]
click at [219, 104] on li "Chest Freezer 3" at bounding box center [268, 107] width 139 height 12
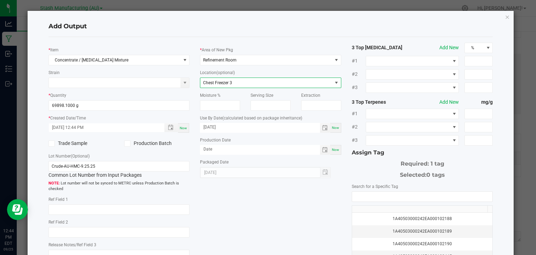
click at [332, 150] on span "Now" at bounding box center [335, 150] width 7 height 4
type input "[DATE]"
click at [332, 129] on span "Now" at bounding box center [335, 128] width 7 height 4
click at [260, 128] on input "[DATE]" at bounding box center [260, 127] width 120 height 9
type input "[DATE]"
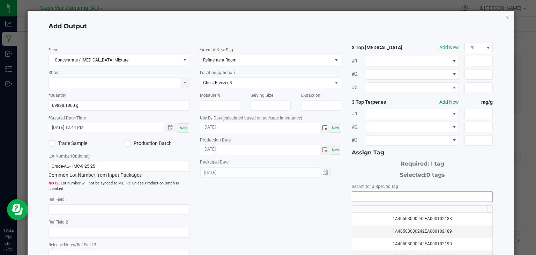
click at [376, 194] on input "NO DATA FOUND" at bounding box center [422, 197] width 141 height 10
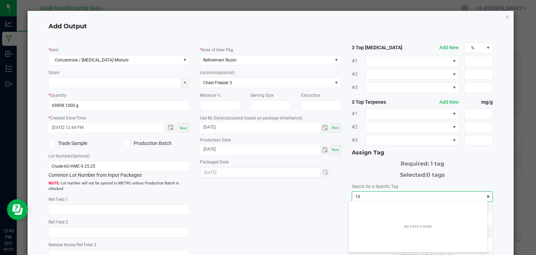
scroll to position [10, 139]
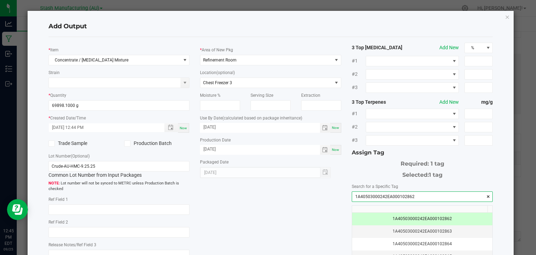
type input "1A40503000242EA000102862"
click at [281, 228] on div "* Item Concentrate / [MEDICAL_DATA] Mixture Strain * Quantity 69898.1000 g * Cr…" at bounding box center [270, 168] width 455 height 250
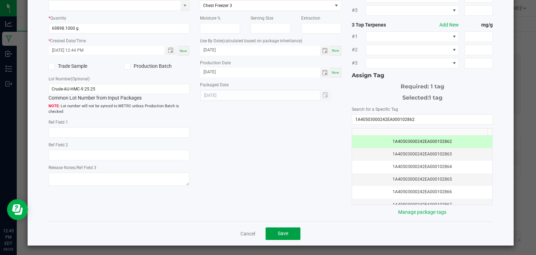
click at [282, 230] on span "Save" at bounding box center [283, 233] width 10 height 6
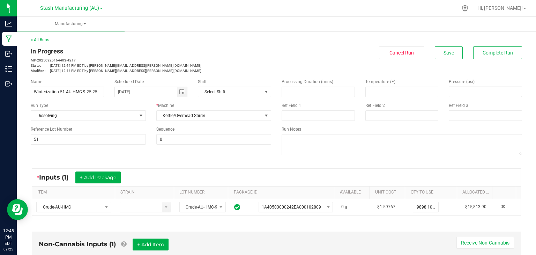
scroll to position [0, 0]
click at [492, 53] on span "Complete Run" at bounding box center [498, 53] width 30 height 6
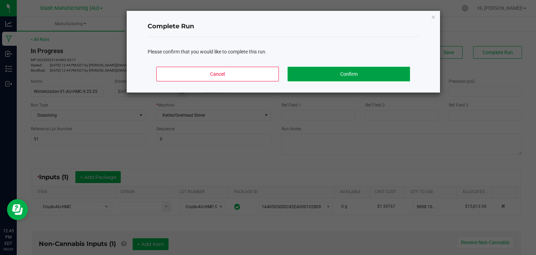
click at [368, 72] on button "Confirm" at bounding box center [349, 74] width 122 height 15
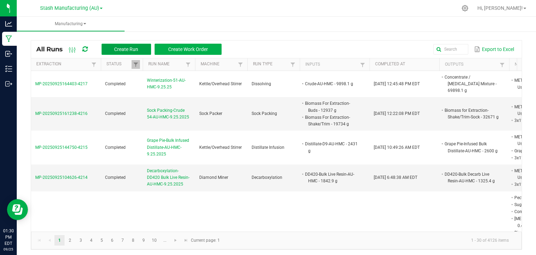
click at [121, 49] on span "Create Run" at bounding box center [126, 49] width 24 height 6
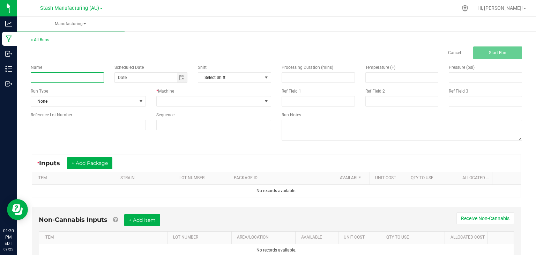
click at [69, 82] on input at bounding box center [67, 77] width 73 height 10
click at [179, 81] on span "Toggle calendar" at bounding box center [182, 78] width 10 height 10
type input "Vape Cart Blue Dream-Bulk 1g Cart-AU-HMC-9.25.25"
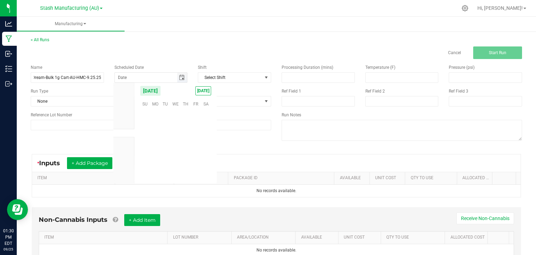
scroll to position [113262, 0]
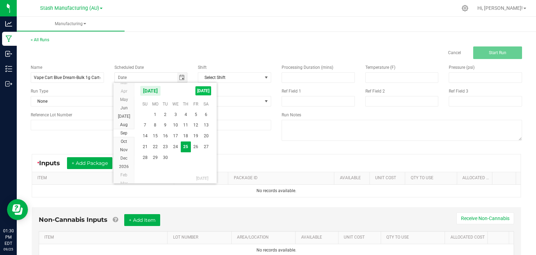
click at [199, 94] on span "[DATE]" at bounding box center [204, 90] width 16 height 9
type input "[DATE]"
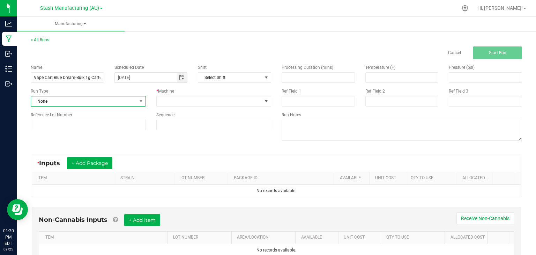
click at [110, 100] on span "None" at bounding box center [84, 101] width 106 height 10
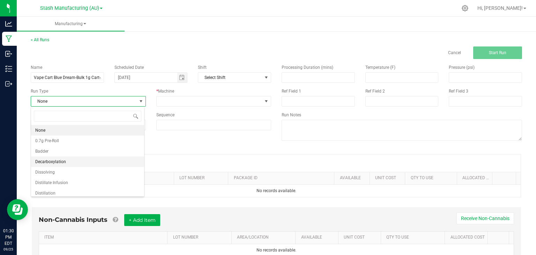
scroll to position [119, 0]
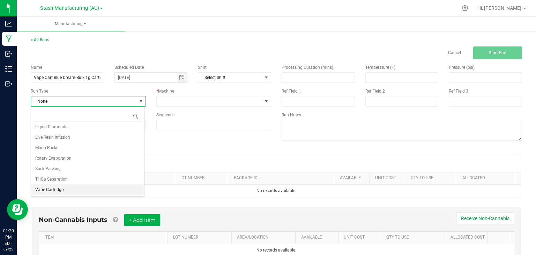
click at [48, 186] on span "Vape Cartridge" at bounding box center [49, 189] width 28 height 7
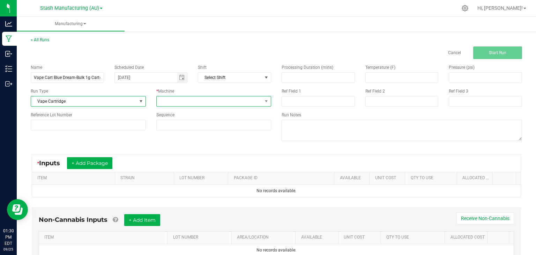
click at [189, 99] on span at bounding box center [210, 101] width 106 height 10
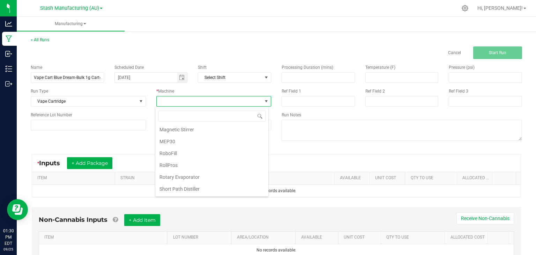
scroll to position [115, 0]
click at [175, 143] on li "RoboFill" at bounding box center [211, 146] width 113 height 12
click at [92, 165] on button "+ Add Package" at bounding box center [89, 163] width 45 height 12
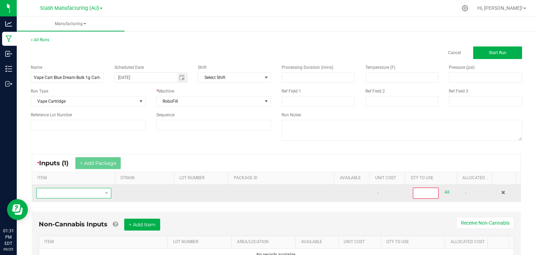
click at [80, 193] on span "NO DATA FOUND" at bounding box center [70, 193] width 66 height 10
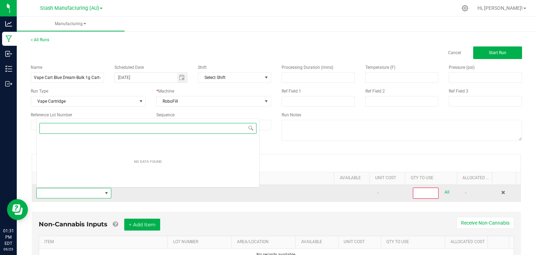
scroll to position [10, 72]
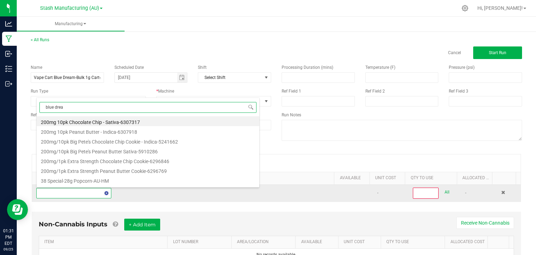
type input "blue dream"
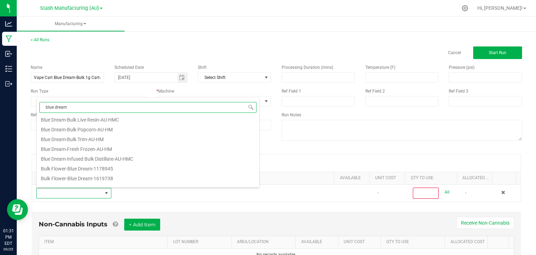
scroll to position [191, 0]
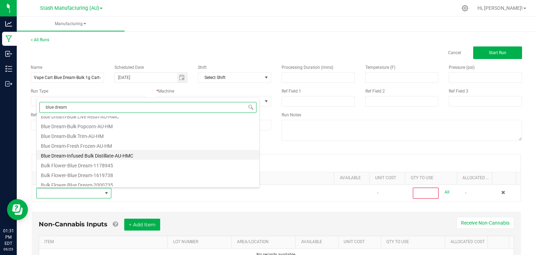
click at [113, 158] on li "Blue Dream-Infused Bulk Distillate-AU-HMC" at bounding box center [148, 155] width 223 height 10
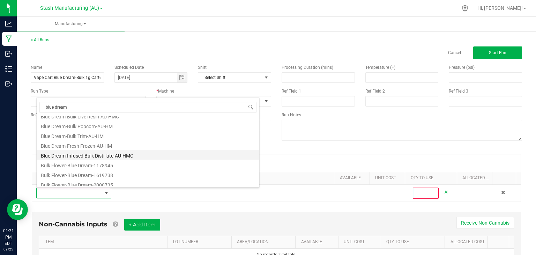
type input "0"
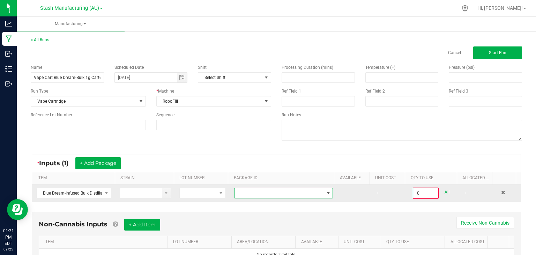
click at [248, 193] on span "NO DATA FOUND" at bounding box center [279, 193] width 89 height 10
click at [95, 190] on span "Blue Dream-Infused Bulk Distillate-AU-HMC" at bounding box center [70, 193] width 66 height 10
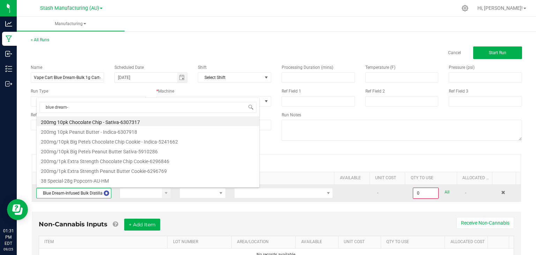
scroll to position [165, 0]
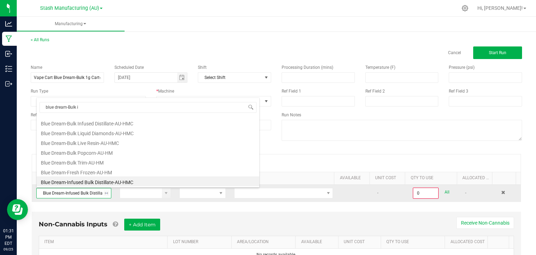
type input "blue dream-Bulk in"
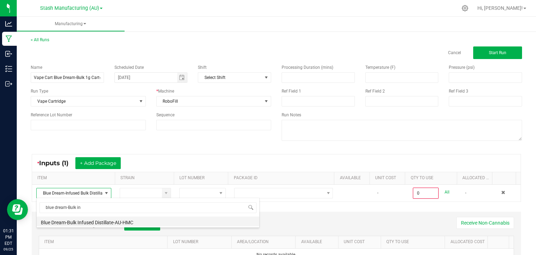
click at [97, 224] on li "Blue Dream-Bulk Infused Distillate-AU-HMC" at bounding box center [148, 221] width 223 height 10
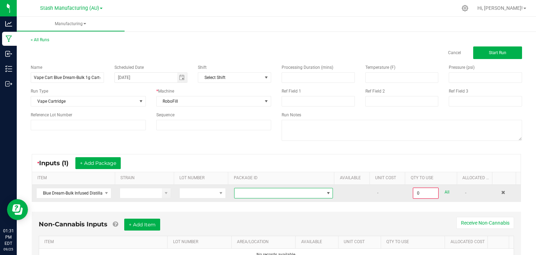
click at [261, 194] on span at bounding box center [279, 193] width 89 height 10
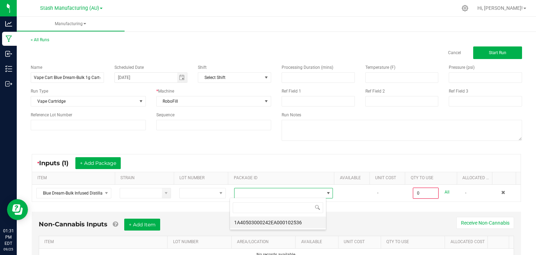
click at [284, 221] on li "1A40503000242EA000102536" at bounding box center [278, 222] width 96 height 12
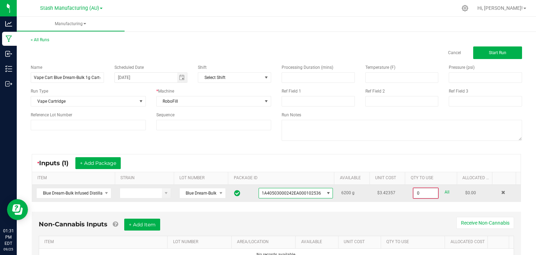
click at [418, 190] on input "0" at bounding box center [426, 193] width 24 height 10
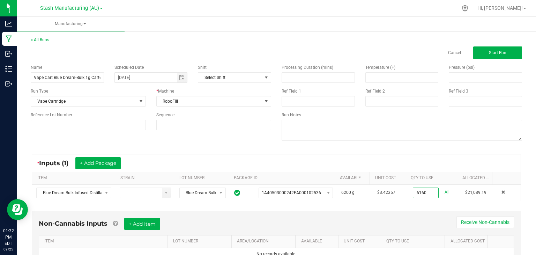
type input "6160.0000 g"
click at [385, 216] on div "Non-Cannabis Inputs + Add Item Receive Non-Cannabis ITEM LOT NUMBER AREA/LOCATI…" at bounding box center [277, 239] width 490 height 57
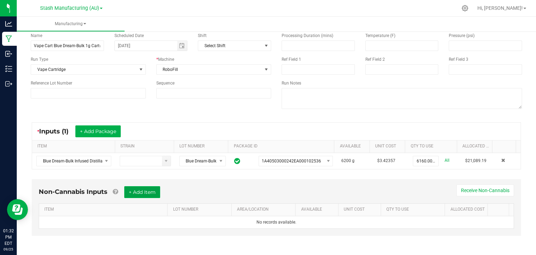
click at [148, 194] on button "+ Add Item" at bounding box center [142, 192] width 36 height 12
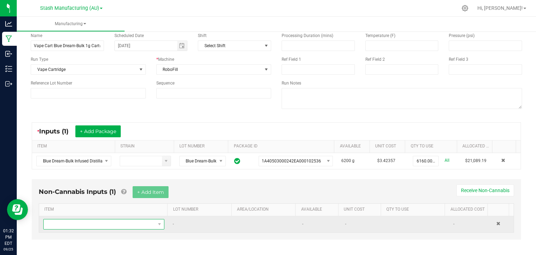
click at [116, 219] on span "NO DATA FOUND" at bounding box center [100, 224] width 112 height 10
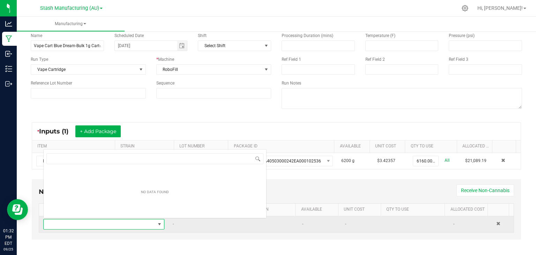
scroll to position [10, 117]
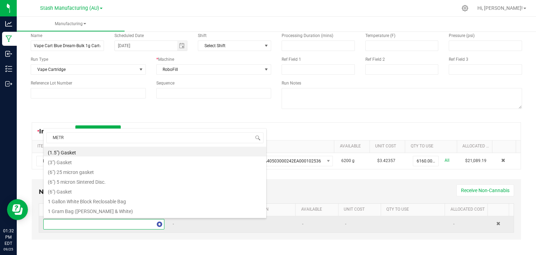
type input "METRC"
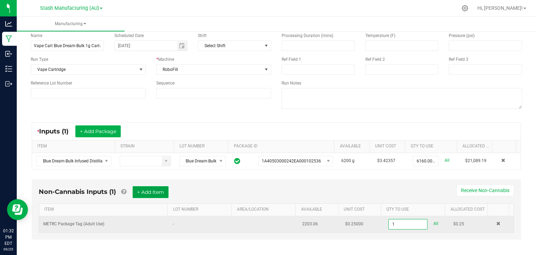
type input "1 ea"
click at [155, 190] on button "+ Add Item" at bounding box center [151, 192] width 36 height 12
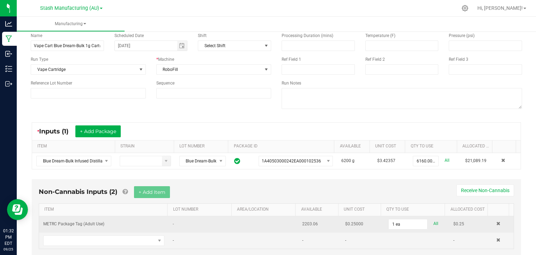
scroll to position [52, 0]
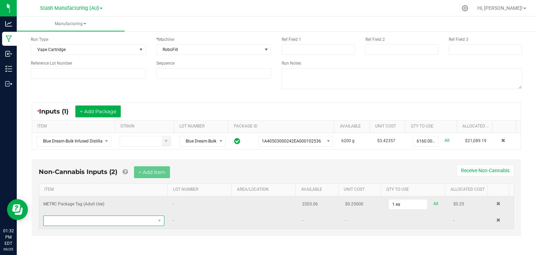
click at [85, 223] on span "NO DATA FOUND" at bounding box center [100, 221] width 112 height 10
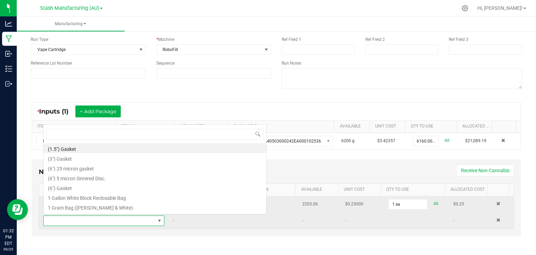
scroll to position [10, 117]
type input "3x1"
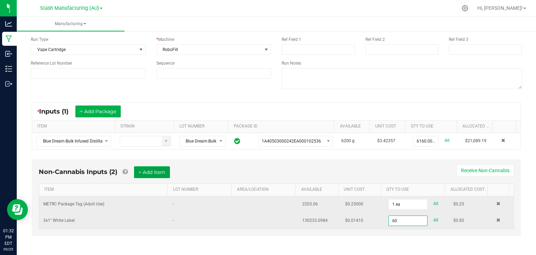
type input "60 ea"
click at [148, 169] on button "+ Add Item" at bounding box center [152, 172] width 36 height 12
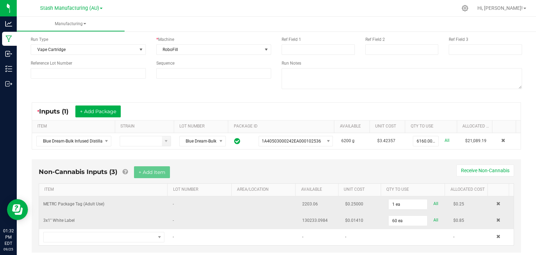
scroll to position [68, 0]
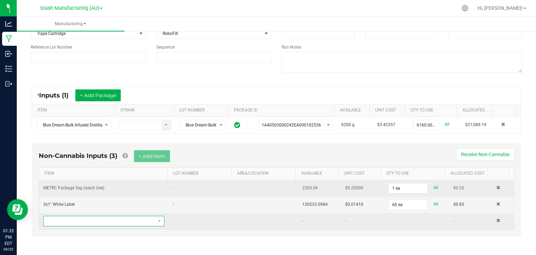
click at [119, 218] on span "NO DATA FOUND" at bounding box center [100, 221] width 112 height 10
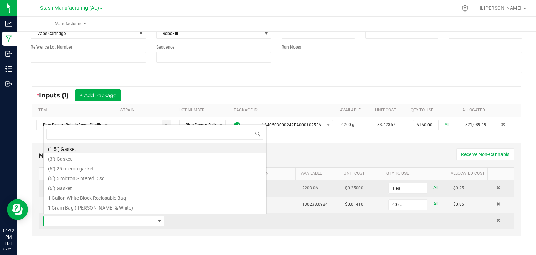
scroll to position [10, 117]
type input "G10"
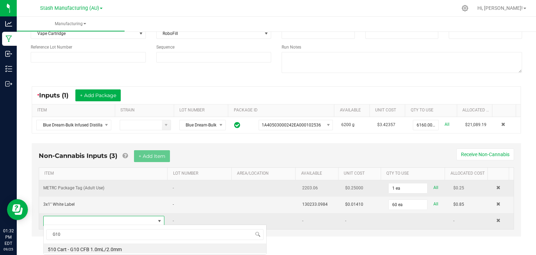
scroll to position [0, 0]
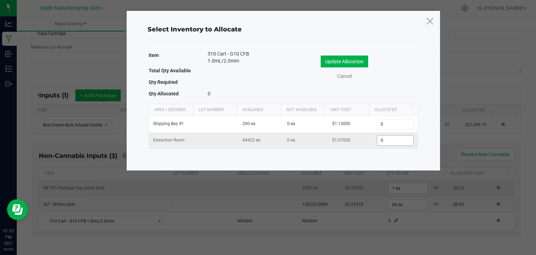
click at [385, 139] on input "0" at bounding box center [395, 140] width 36 height 10
type input "6,000"
click at [353, 59] on button "Update Allocation" at bounding box center [344, 62] width 47 height 12
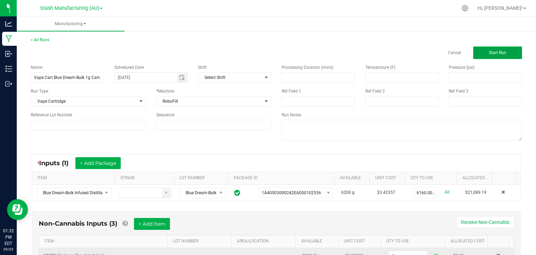
click at [493, 49] on button "Start Run" at bounding box center [497, 52] width 49 height 13
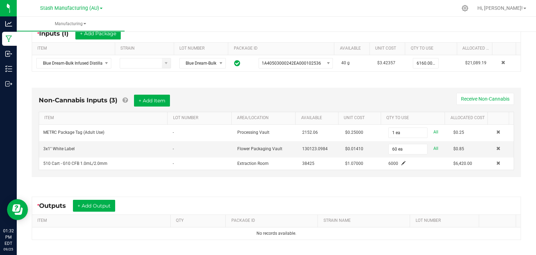
scroll to position [207, 0]
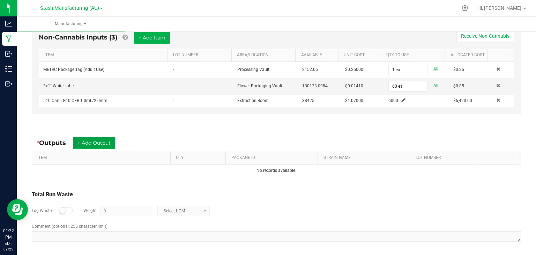
click at [100, 143] on button "+ Add Output" at bounding box center [94, 143] width 42 height 12
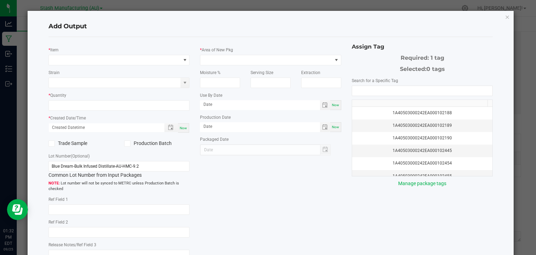
type input "[DATE]"
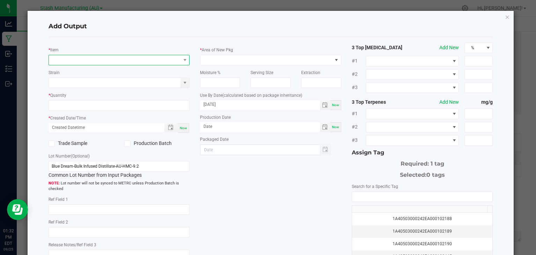
click at [109, 62] on span "NO DATA FOUND" at bounding box center [115, 60] width 132 height 10
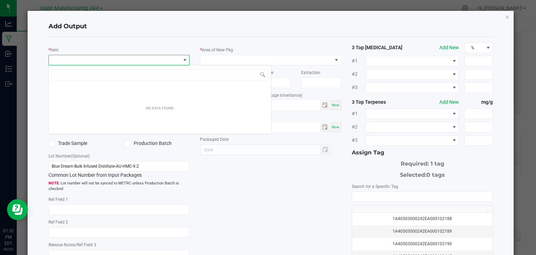
scroll to position [10, 140]
type input "Blue Dream-Bulk 1g"
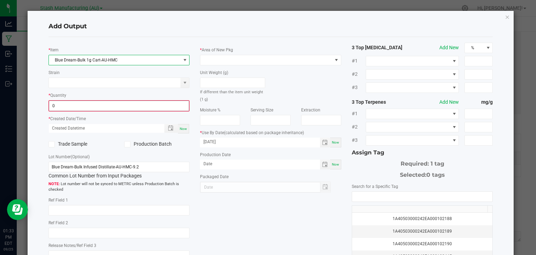
click at [89, 103] on input "0" at bounding box center [119, 106] width 140 height 10
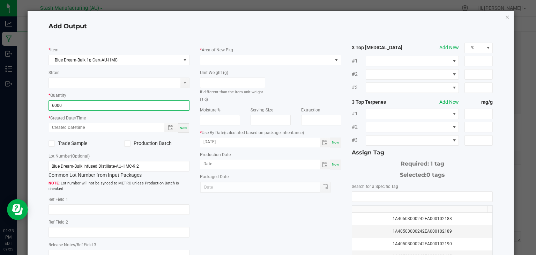
type input "6000 ea"
click at [180, 128] on span "Now" at bounding box center [183, 128] width 7 height 4
type input "[DATE] 1:33 PM"
type input "[DATE]"
click at [149, 141] on label "Production Batch" at bounding box center [156, 143] width 65 height 7
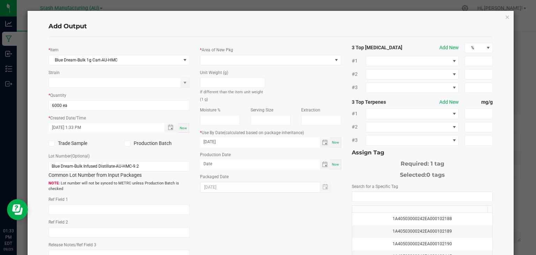
click at [0, 0] on input "Production Batch" at bounding box center [0, 0] width 0 height 0
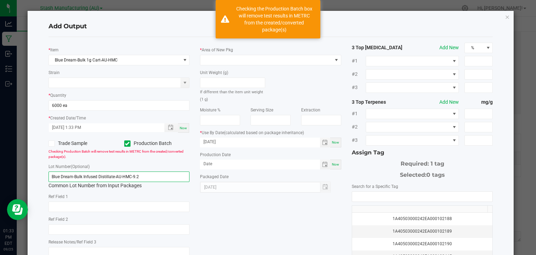
drag, startPoint x: 157, startPoint y: 181, endPoint x: 101, endPoint y: 179, distance: 55.9
click at [101, 179] on input "Blue Dream-Bulk Infused Distillate-AU-HMC-9.2" at bounding box center [119, 176] width 141 height 10
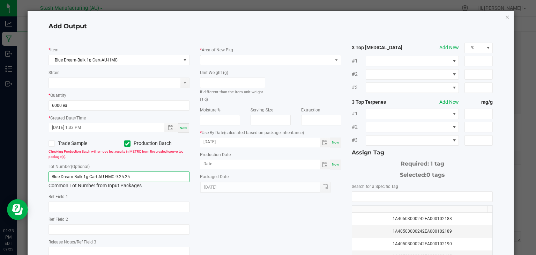
type input "Blue Dream-Bulk 1g Cart-AU-HMC-9.25.25"
click at [274, 58] on span at bounding box center [266, 60] width 132 height 10
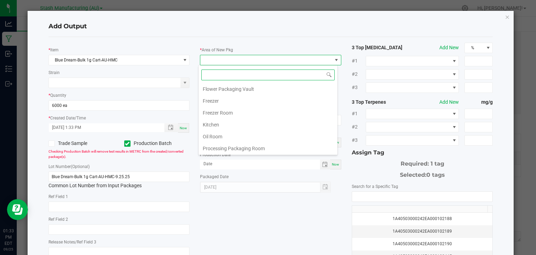
scroll to position [73, 0]
click at [226, 122] on li "Oil Room" at bounding box center [268, 124] width 139 height 12
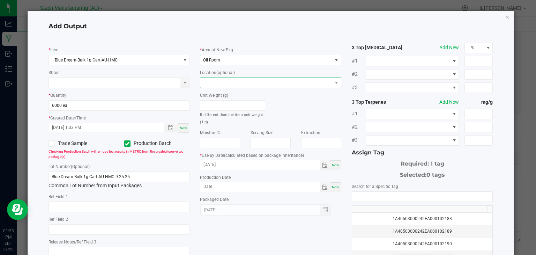
click at [246, 84] on span at bounding box center [266, 83] width 132 height 10
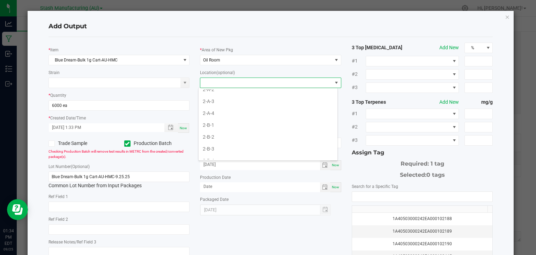
scroll to position [258, 0]
click at [212, 120] on li "2-B-1" at bounding box center [268, 122] width 139 height 12
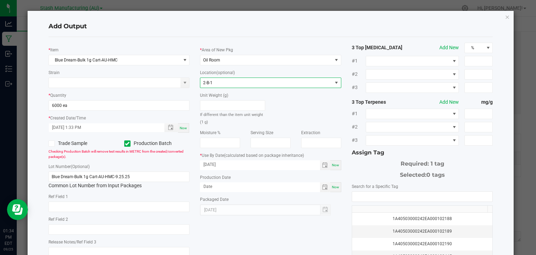
click at [333, 186] on span "Now" at bounding box center [335, 187] width 7 height 4
type input "[DATE]"
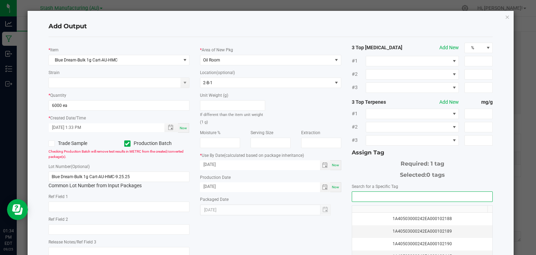
click at [361, 194] on input "NO DATA FOUND" at bounding box center [422, 197] width 141 height 10
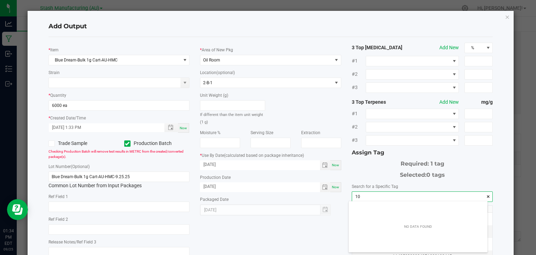
scroll to position [10, 139]
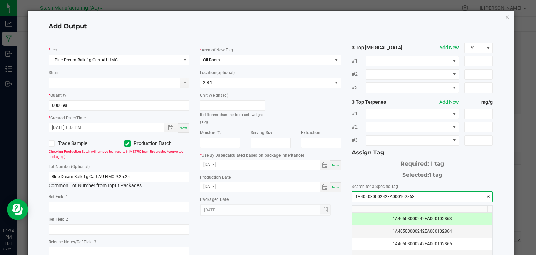
type input "1A40503000242EA000102863"
click at [295, 225] on div "* Item Blue Dream-Bulk 1g Cart-AU-HMC Strain * Quantity 6000 ea * Created Date/…" at bounding box center [270, 168] width 455 height 250
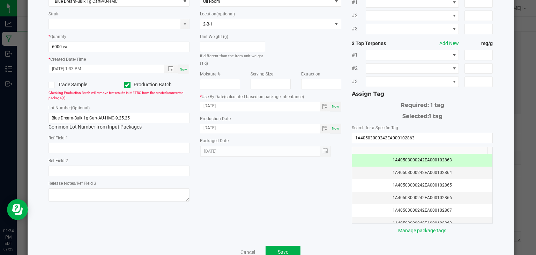
scroll to position [64, 0]
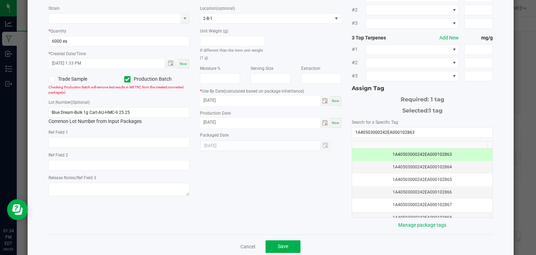
drag, startPoint x: 295, startPoint y: 225, endPoint x: 258, endPoint y: 209, distance: 40.1
click at [258, 209] on div "* Item Blue Dream-Bulk 1g Cart-AU-HMC Strain * Quantity 6000 ea * Created Date/…" at bounding box center [270, 103] width 455 height 250
click at [281, 241] on button "Save" at bounding box center [283, 246] width 35 height 13
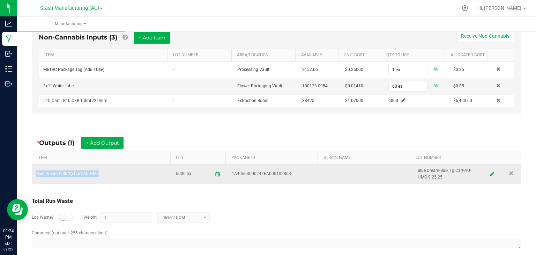
drag, startPoint x: 108, startPoint y: 172, endPoint x: 35, endPoint y: 170, distance: 72.7
click at [35, 170] on td "Blue Dream-Bulk 1g Cart-AU-HMC" at bounding box center [102, 173] width 140 height 19
copy td "Blue Dream-Bulk 1g Cart-AU-HMC"
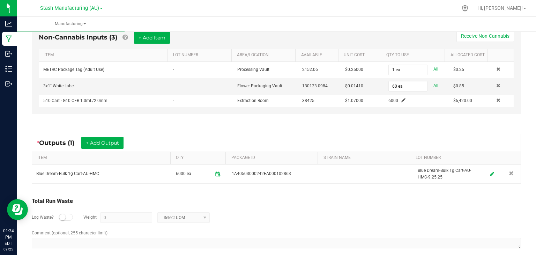
click at [293, 209] on div "Log Waste? Weight 0 Select UOM" at bounding box center [277, 217] width 490 height 24
click at [480, 124] on div "Non-Cannabis Inputs (3) + Add Item Receive Non-Cannabis ITEM LOT NUMBER AREA/LO…" at bounding box center [276, 71] width 502 height 112
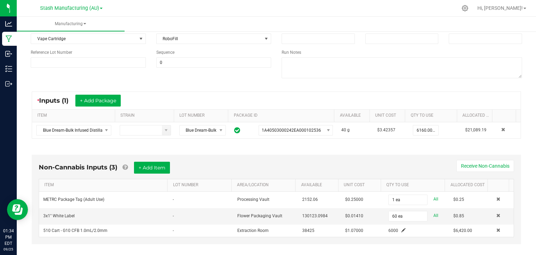
scroll to position [0, 0]
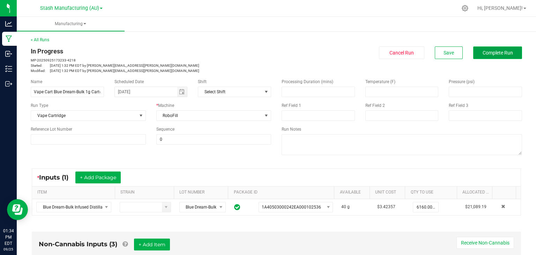
click at [488, 47] on button "Complete Run" at bounding box center [497, 52] width 49 height 13
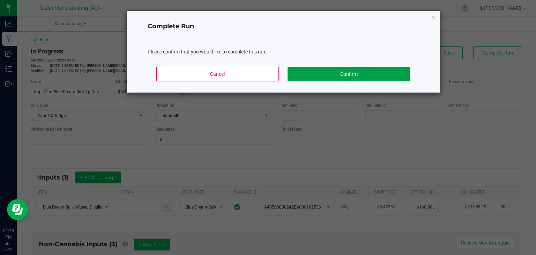
click at [377, 69] on button "Confirm" at bounding box center [349, 74] width 122 height 15
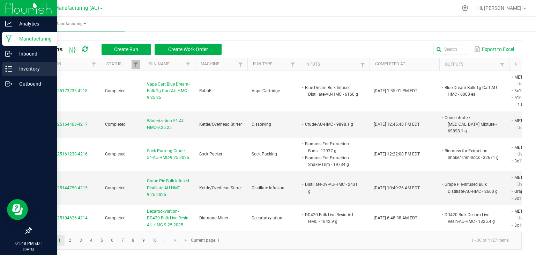
click at [11, 63] on div "Inventory" at bounding box center [29, 69] width 55 height 14
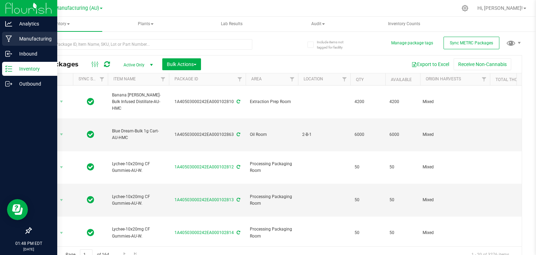
click at [10, 35] on div "Manufacturing" at bounding box center [29, 39] width 55 height 14
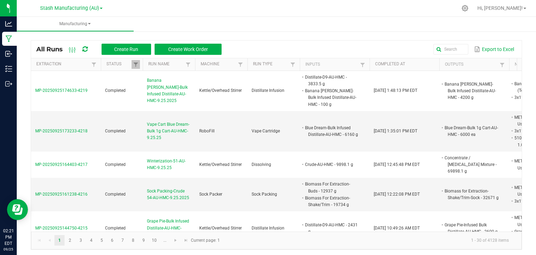
click at [487, 30] on ul "Manufacturing" at bounding box center [285, 24] width 536 height 15
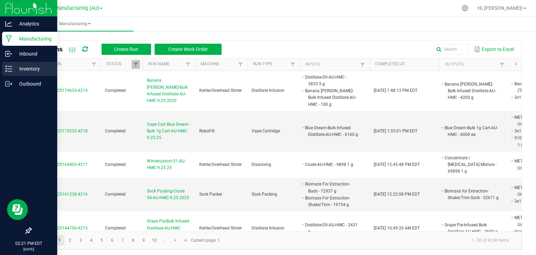
click at [23, 70] on p "Inventory" at bounding box center [33, 69] width 42 height 8
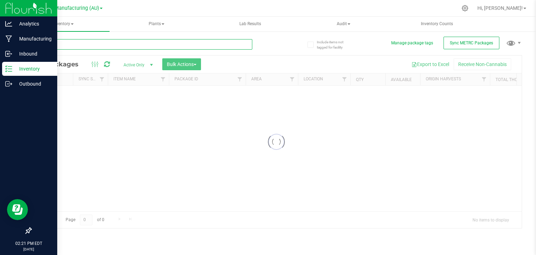
click at [63, 39] on input "text" at bounding box center [142, 44] width 222 height 10
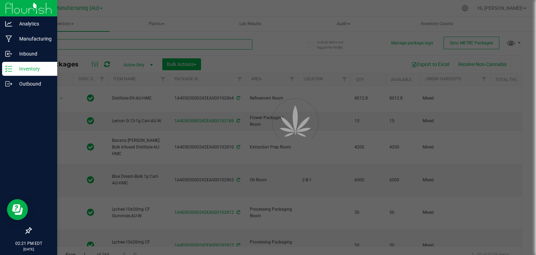
type input "100851"
type input "[DATE]"
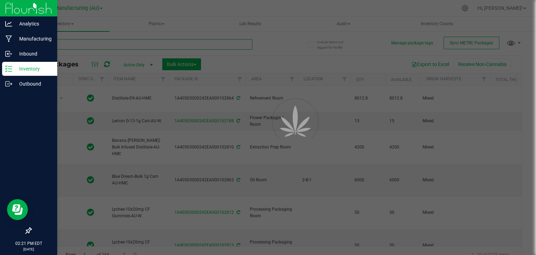
type input "[DATE]"
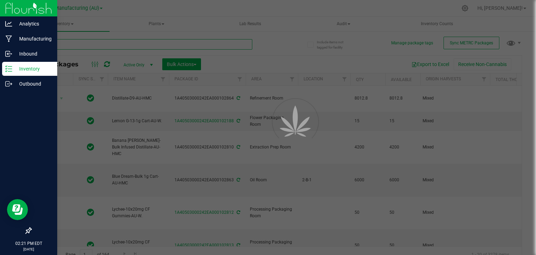
type input "[DATE]"
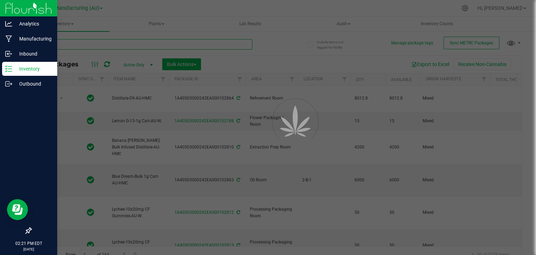
type input "[DATE]"
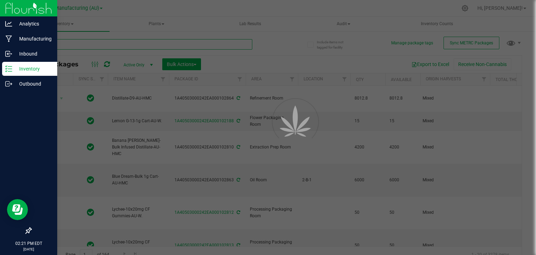
type input "[DATE]"
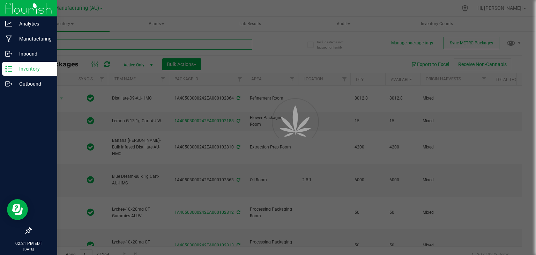
type input "[DATE]"
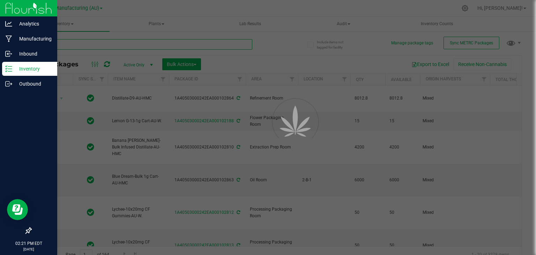
type input "[DATE]"
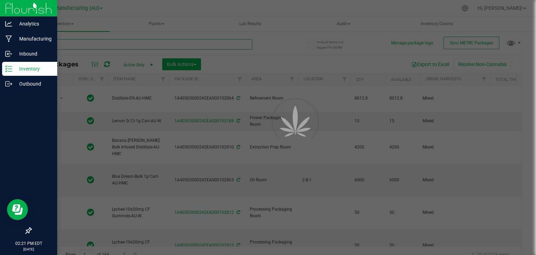
type input "[DATE]"
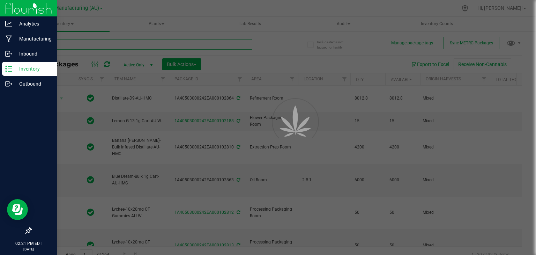
type input "[DATE]"
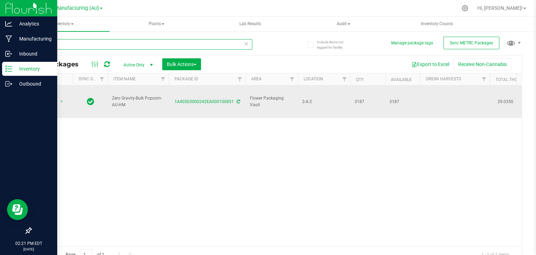
type input "100851"
drag, startPoint x: 127, startPoint y: 102, endPoint x: 110, endPoint y: 94, distance: 18.4
click at [110, 94] on td "Zero Gravity-Bulk Popcorn-AU-HM" at bounding box center [138, 102] width 61 height 32
drag, startPoint x: 129, startPoint y: 95, endPoint x: 104, endPoint y: 92, distance: 25.7
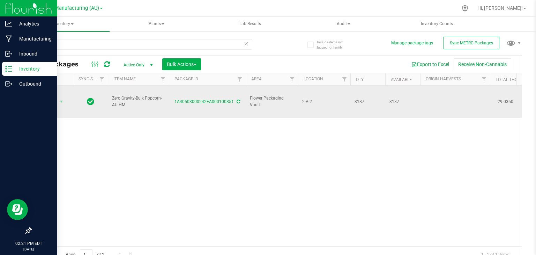
copy tr "Zero Gravity-Bulk Popcorn-AU-HM"
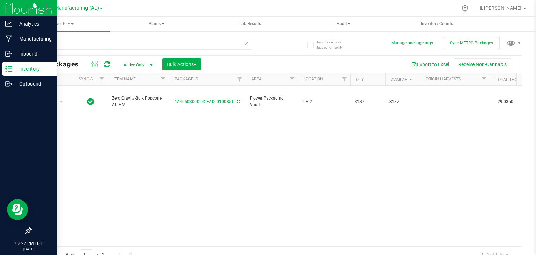
click at [281, 190] on div "Action Action Adjust qty Create package Edit attributes Global inventory Locate…" at bounding box center [276, 166] width 491 height 161
click at [486, 23] on ul "Inventory All packages All inventory Waste log Create inventory Plants All plan…" at bounding box center [285, 24] width 536 height 15
click at [244, 46] on icon at bounding box center [246, 43] width 5 height 8
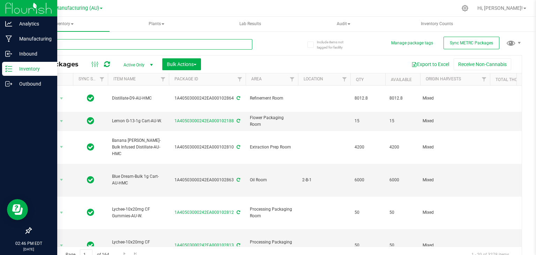
click at [131, 41] on input "text" at bounding box center [142, 44] width 222 height 10
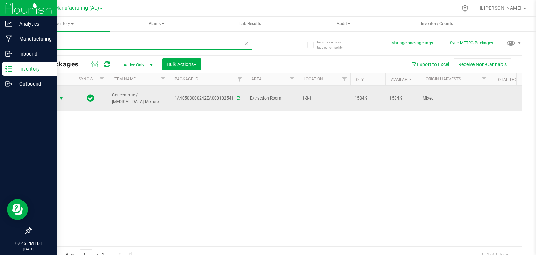
type input "102541"
click at [63, 96] on span "select" at bounding box center [62, 99] width 6 height 6
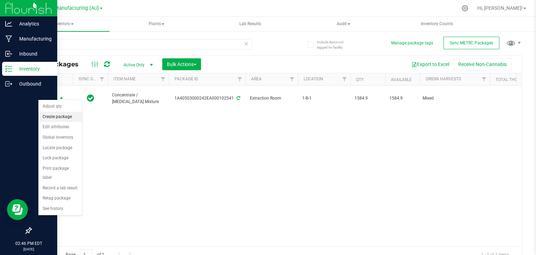
click at [57, 114] on li "Create package" at bounding box center [60, 117] width 44 height 10
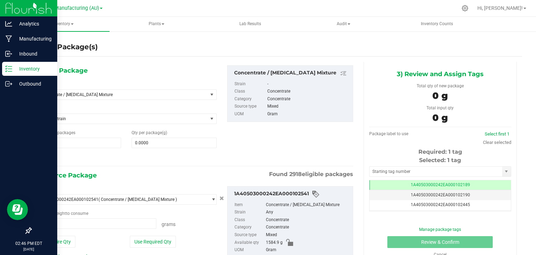
scroll to position [37, 0]
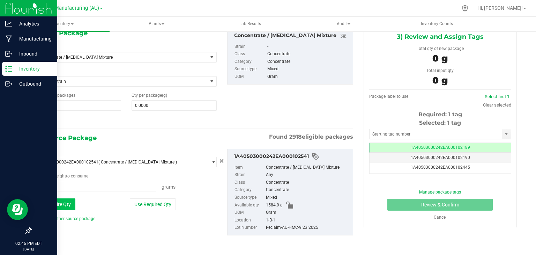
click at [60, 203] on button "Use Entire Qty" at bounding box center [55, 204] width 39 height 12
type input "1584.9000 g"
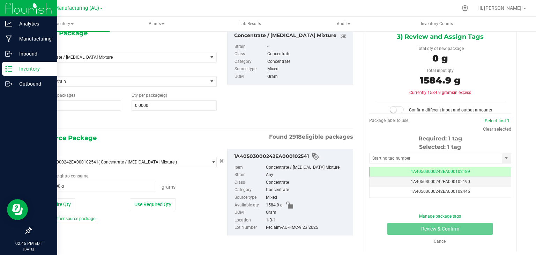
click at [71, 218] on link "Add another source package" at bounding box center [65, 218] width 59 height 5
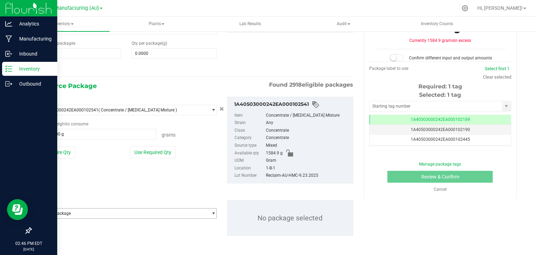
click at [97, 212] on span "Select package" at bounding box center [121, 213] width 171 height 10
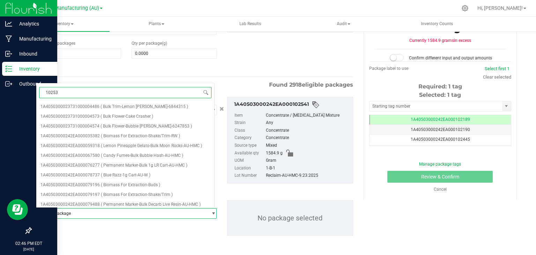
type input "102536"
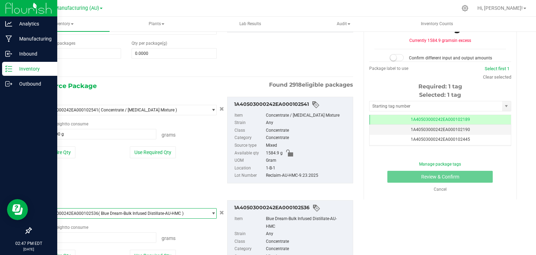
scroll to position [140, 0]
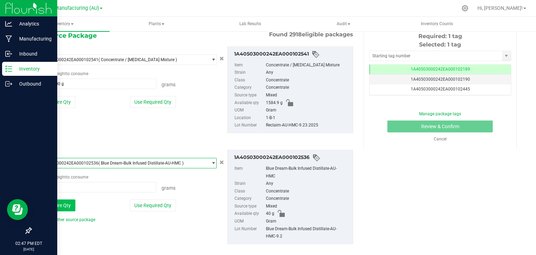
click at [66, 201] on button "Use Entire Qty" at bounding box center [55, 205] width 39 height 12
type input "40.0000 g"
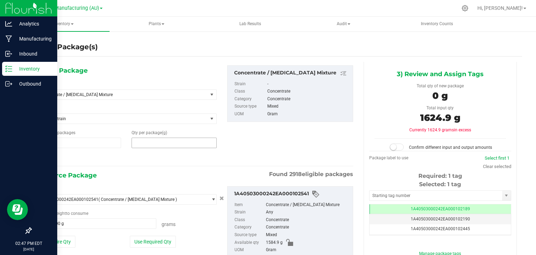
click at [182, 141] on span at bounding box center [174, 143] width 85 height 10
type input "1624.9"
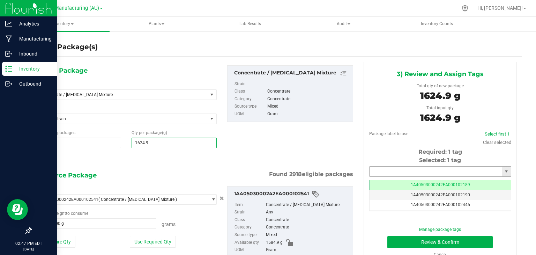
type input "1,624.9000"
click at [438, 170] on input "text" at bounding box center [436, 172] width 133 height 10
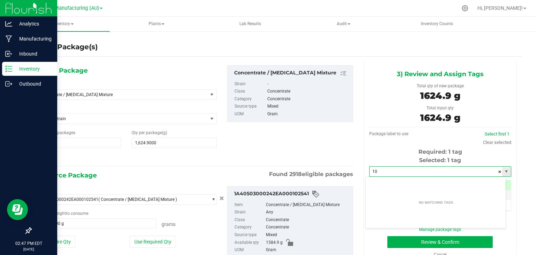
type input "1"
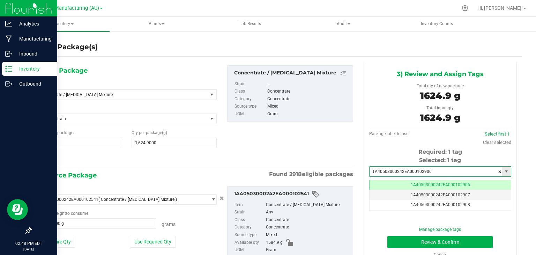
scroll to position [0, 0]
type input "1A40503000242EA000102906"
click at [437, 240] on button "Review & Confirm" at bounding box center [440, 242] width 105 height 12
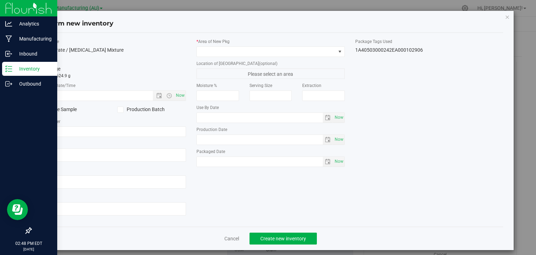
type input "[DATE]"
click at [175, 96] on span "Now" at bounding box center [181, 95] width 12 height 10
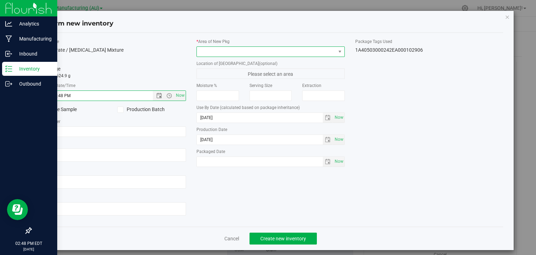
click at [239, 51] on span at bounding box center [266, 52] width 139 height 10
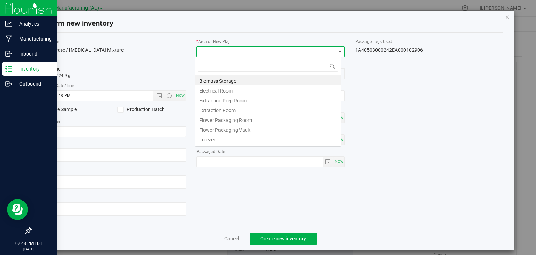
scroll to position [10, 147]
click at [227, 108] on li "Extraction Room" at bounding box center [268, 109] width 146 height 10
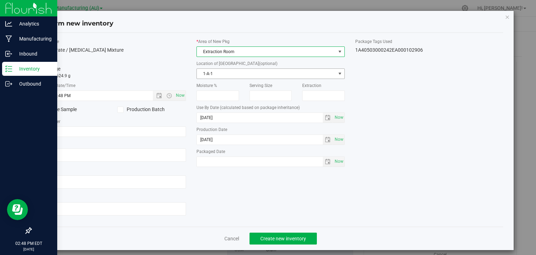
click at [238, 71] on span "1-A-1" at bounding box center [266, 74] width 139 height 10
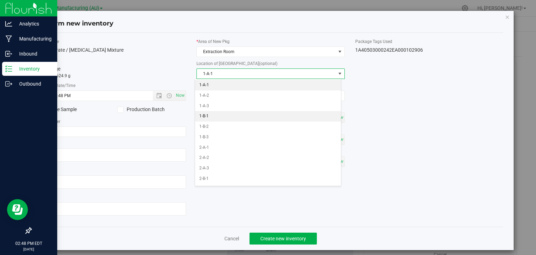
click at [211, 112] on li "1-B-1" at bounding box center [268, 116] width 146 height 10
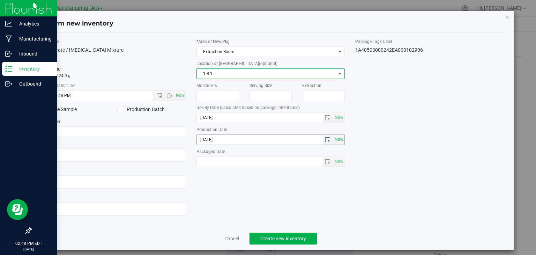
click at [339, 141] on span "Now" at bounding box center [339, 139] width 12 height 10
click at [376, 185] on div "Item Name Concentrate / [MEDICAL_DATA] Mixture Total Qty 1 package totaling 162…" at bounding box center [271, 129] width 476 height 183
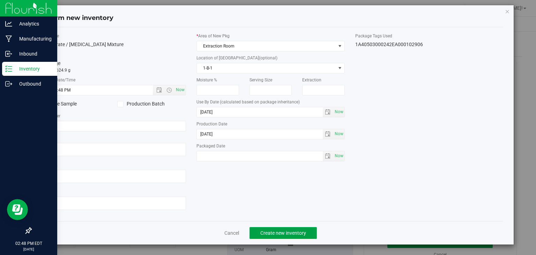
click at [295, 232] on span "Create new inventory" at bounding box center [283, 233] width 46 height 6
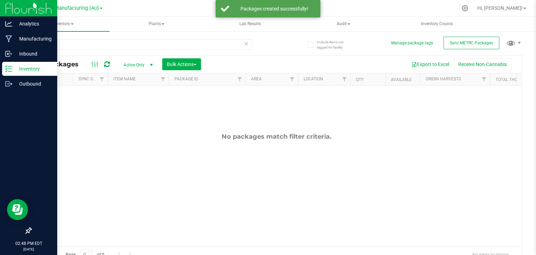
click at [244, 42] on icon at bounding box center [246, 43] width 5 height 8
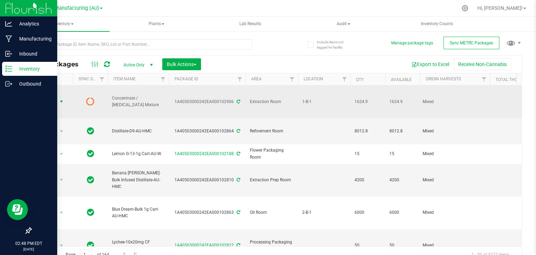
click at [63, 98] on span "select" at bounding box center [61, 102] width 9 height 10
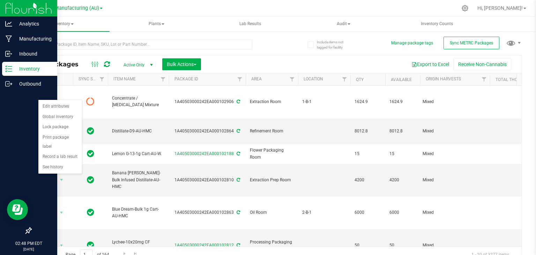
click at [212, 32] on div "Include items not tagged for facility Manage package tags Sync METRC Packages A…" at bounding box center [277, 137] width 520 height 213
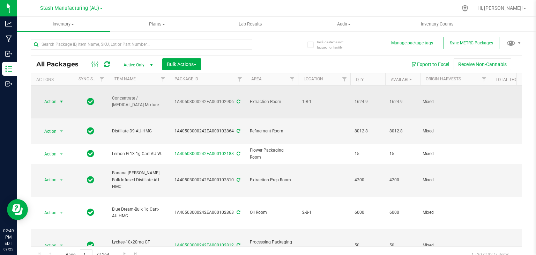
click at [63, 99] on span "select" at bounding box center [62, 102] width 6 height 6
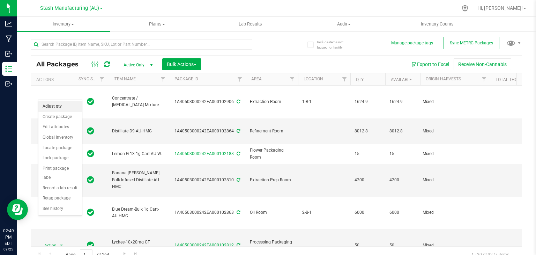
click at [63, 105] on li "Adjust qty" at bounding box center [60, 106] width 44 height 10
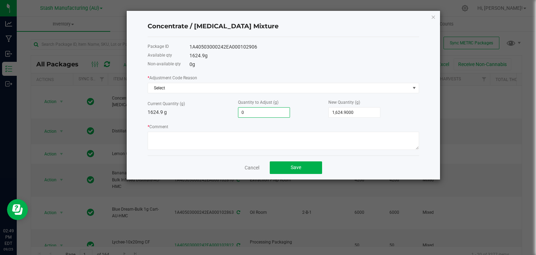
click at [266, 112] on input "0" at bounding box center [263, 113] width 51 height 10
type input "1"
type input "1,625.9000"
type input "16"
type input "1,640.9000"
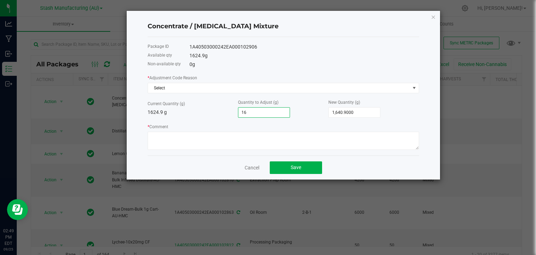
type input "164"
type input "1,788.9000"
type input "1642"
type input "3,266.9000"
type input "1642.9"
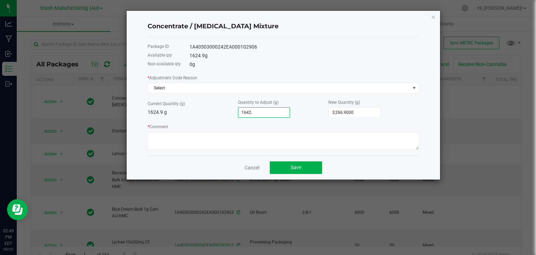
type input "3,267.8000"
type input "1,642.9000"
click at [316, 122] on div "* Adjustment Code Reason Select Current Quantity (g) 1624.9 g Quantity to Adjus…" at bounding box center [284, 112] width 272 height 76
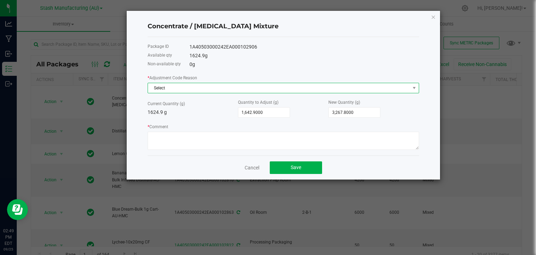
click at [219, 93] on span "Select" at bounding box center [279, 88] width 262 height 10
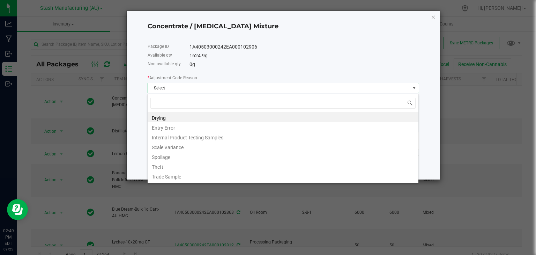
click at [294, 46] on div "1A40503000242EA000102906" at bounding box center [305, 46] width 230 height 7
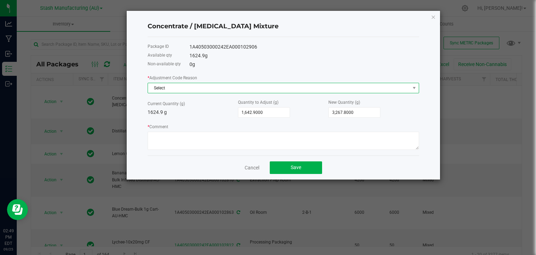
click at [230, 89] on span "Select" at bounding box center [279, 88] width 262 height 10
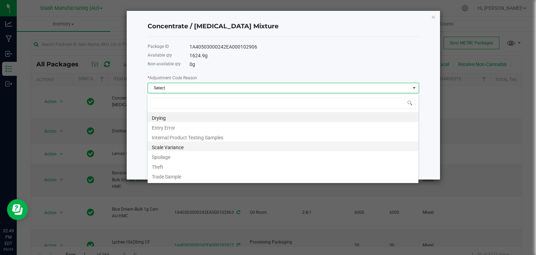
scroll to position [8, 0]
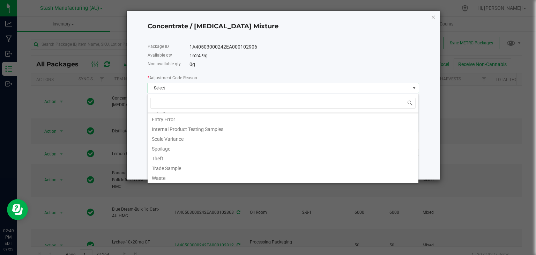
click at [260, 66] on div "0 g" at bounding box center [305, 64] width 230 height 7
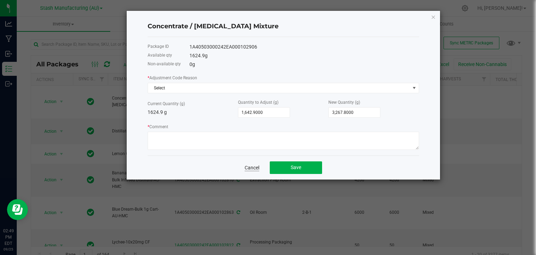
click at [252, 166] on link "Cancel" at bounding box center [252, 167] width 15 height 7
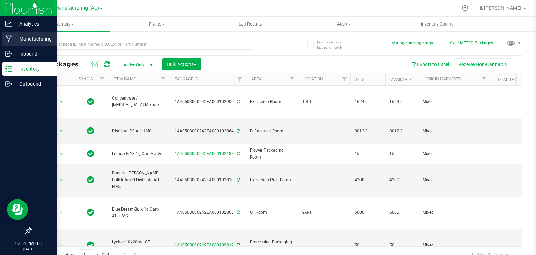
click at [10, 38] on icon at bounding box center [9, 38] width 7 height 7
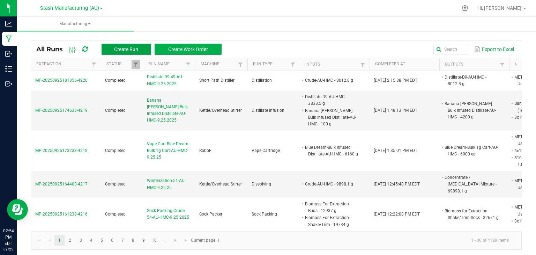
click at [127, 44] on button "Create Run" at bounding box center [127, 49] width 50 height 11
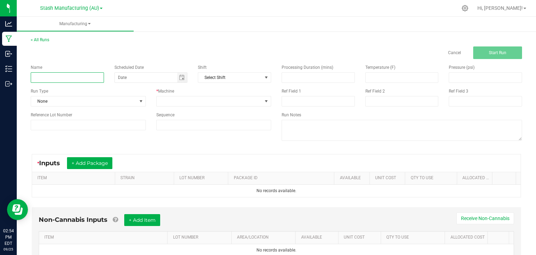
click at [73, 75] on input at bounding box center [67, 77] width 73 height 10
click at [181, 79] on span "Toggle calendar" at bounding box center [182, 78] width 6 height 6
type input "MEP30 Crude-53-AU-HMC-9.25.25"
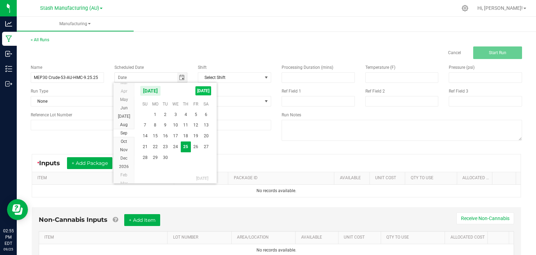
click at [206, 91] on span "[DATE]" at bounding box center [204, 90] width 16 height 9
type input "[DATE]"
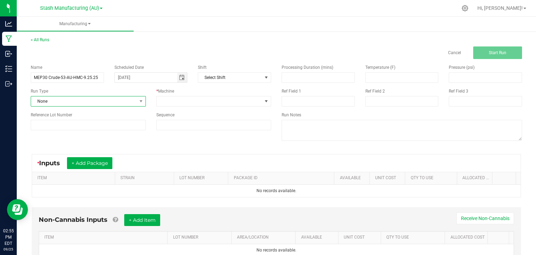
click at [98, 100] on span "None" at bounding box center [84, 101] width 106 height 10
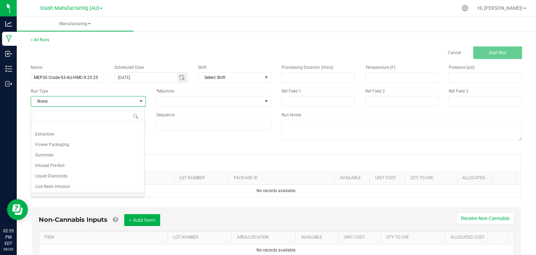
scroll to position [69, 0]
click at [47, 134] on span "Extraction" at bounding box center [44, 134] width 19 height 7
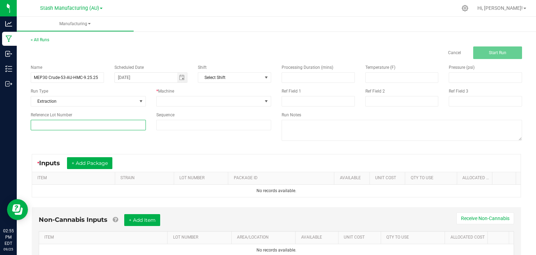
click at [124, 123] on input at bounding box center [88, 125] width 115 height 10
type input "53"
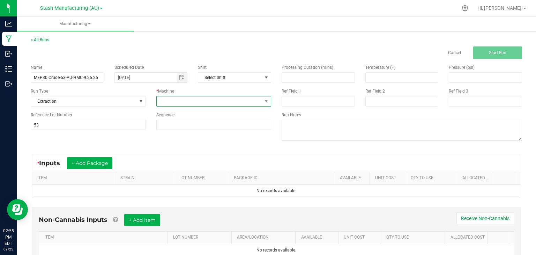
click at [239, 101] on span at bounding box center [210, 101] width 106 height 10
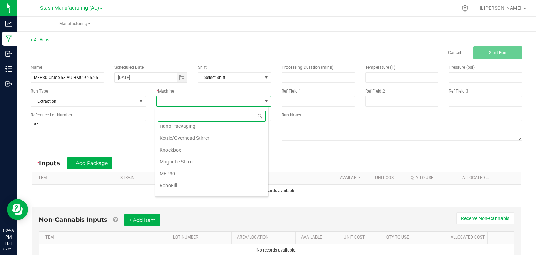
scroll to position [76, 0]
click at [167, 168] on li "MEP30" at bounding box center [211, 173] width 113 height 12
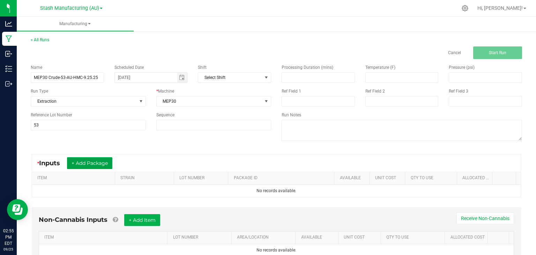
click at [97, 161] on button "+ Add Package" at bounding box center [89, 163] width 45 height 12
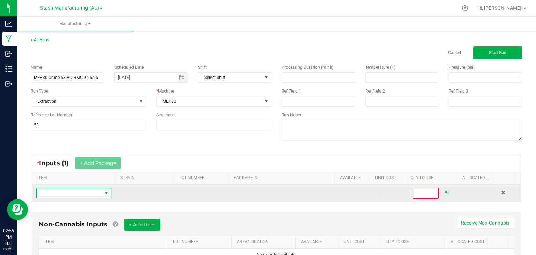
click at [66, 192] on span "NO DATA FOUND" at bounding box center [70, 193] width 66 height 10
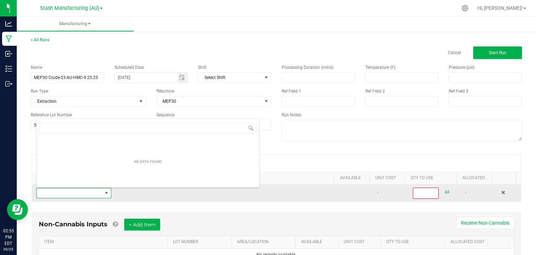
scroll to position [10, 72]
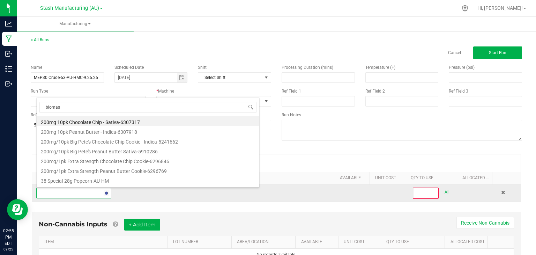
type input "biomass"
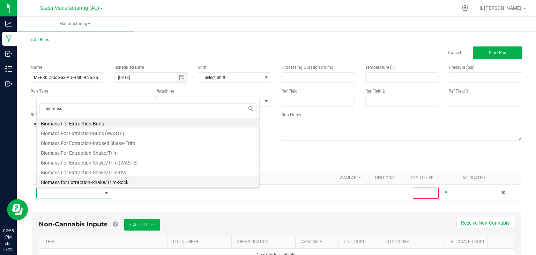
click at [91, 182] on li "Biomass for Extraction-Shake/Trim-Sock" at bounding box center [148, 181] width 223 height 10
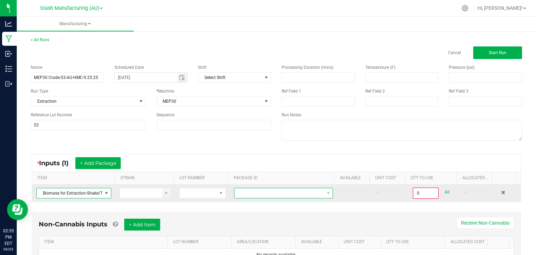
click at [258, 190] on span at bounding box center [279, 193] width 89 height 10
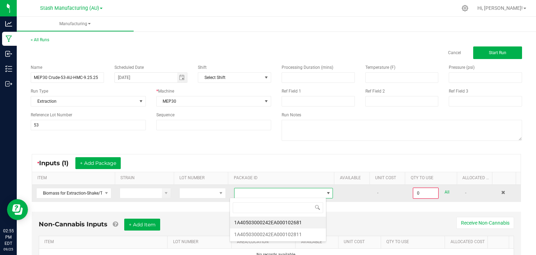
scroll to position [10, 96]
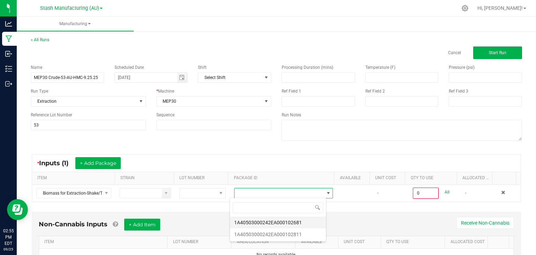
click at [280, 220] on li "1A40503000242EA000102681" at bounding box center [278, 222] width 96 height 12
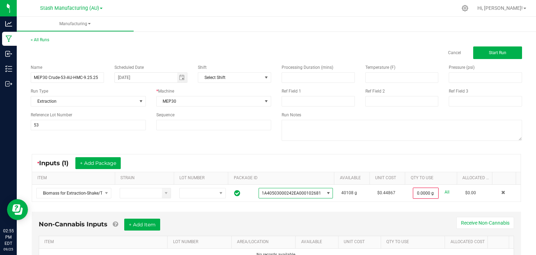
scroll to position [32, 0]
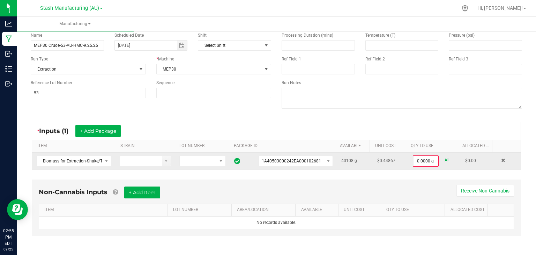
click at [445, 160] on link "All" at bounding box center [447, 159] width 5 height 9
type input "40108.0000 g"
click at [135, 196] on button "+ Add Item" at bounding box center [142, 192] width 36 height 12
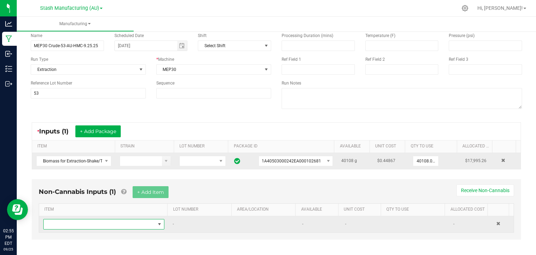
click at [85, 225] on span "NO DATA FOUND" at bounding box center [100, 224] width 112 height 10
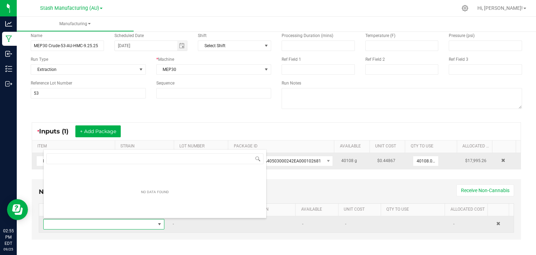
scroll to position [10, 117]
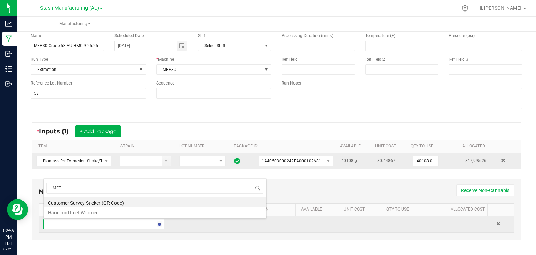
type input "METR"
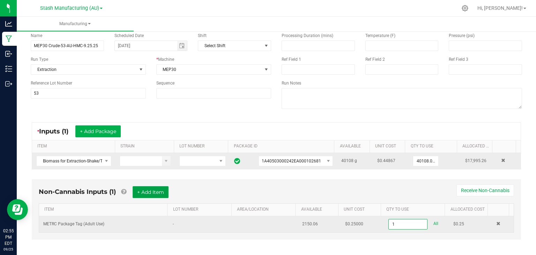
type input "1 ea"
click at [160, 189] on button "+ Add Item" at bounding box center [151, 192] width 36 height 12
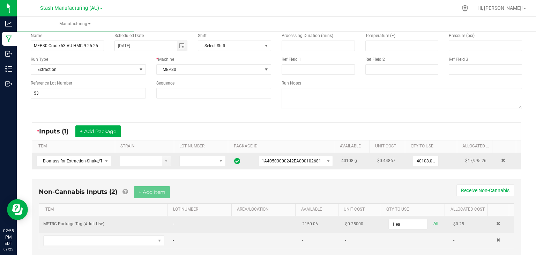
scroll to position [52, 0]
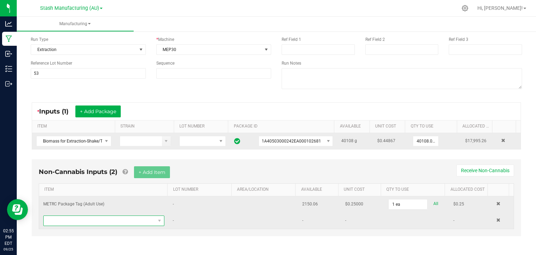
click at [98, 221] on span "NO DATA FOUND" at bounding box center [100, 221] width 112 height 10
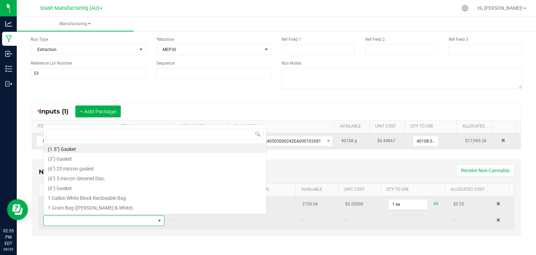
scroll to position [10, 117]
type input "3x1"
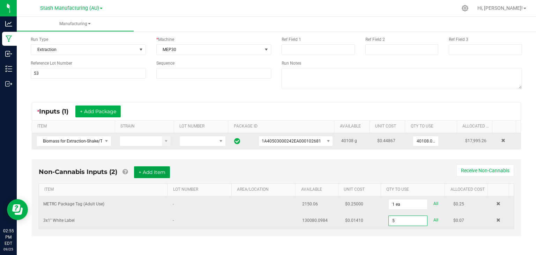
type input "5 ea"
click at [144, 169] on button "+ Add Item" at bounding box center [152, 172] width 36 height 12
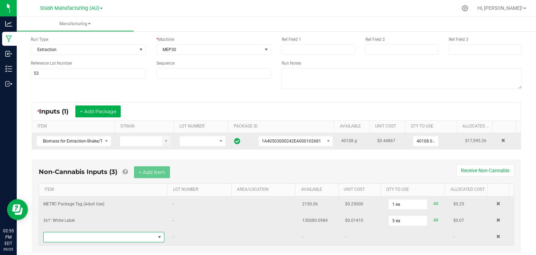
click at [88, 233] on span "NO DATA FOUND" at bounding box center [100, 237] width 112 height 10
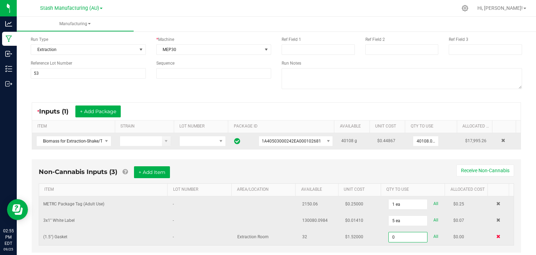
type input "0 ea"
click at [497, 236] on span at bounding box center [499, 236] width 4 height 4
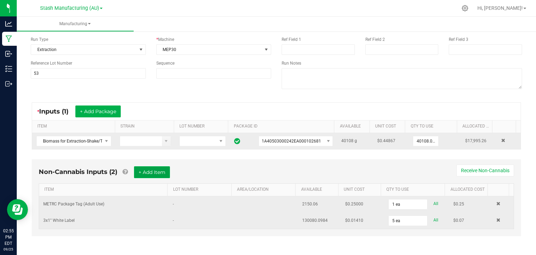
click at [155, 170] on button "+ Add Item" at bounding box center [152, 172] width 36 height 12
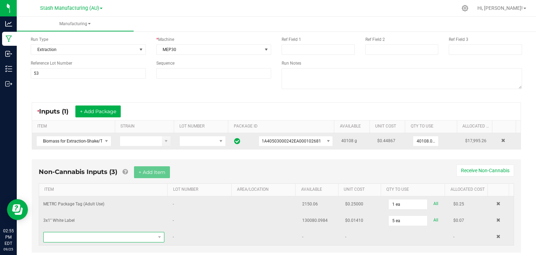
click at [79, 236] on span "NO DATA FOUND" at bounding box center [100, 237] width 112 height 10
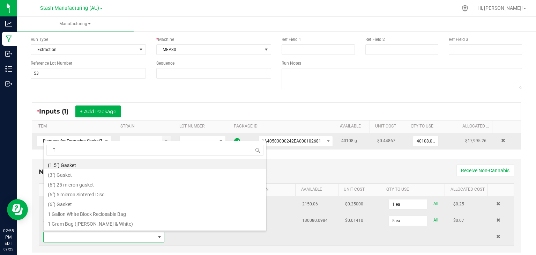
type input "T5"
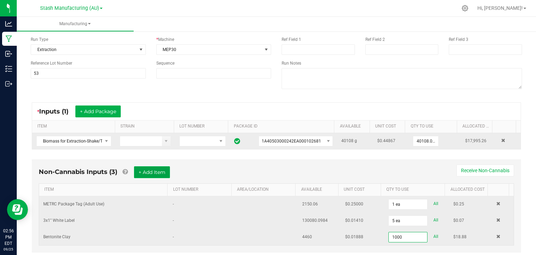
type input "1000.0000 g"
click at [156, 172] on button "+ Add Item" at bounding box center [152, 172] width 36 height 12
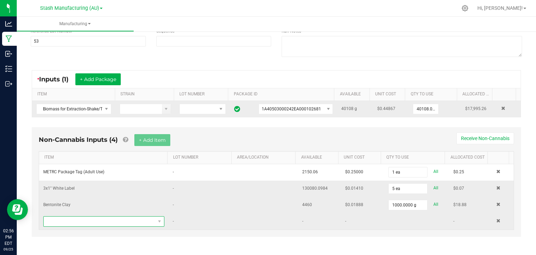
click at [122, 219] on span "NO DATA FOUND" at bounding box center [100, 221] width 112 height 10
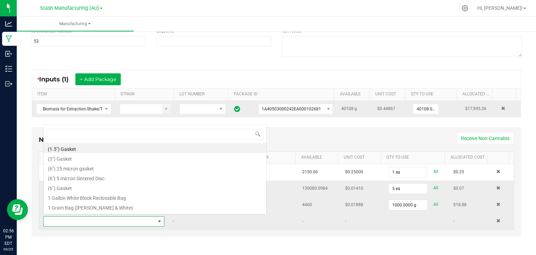
scroll to position [10, 117]
type input "CRY"
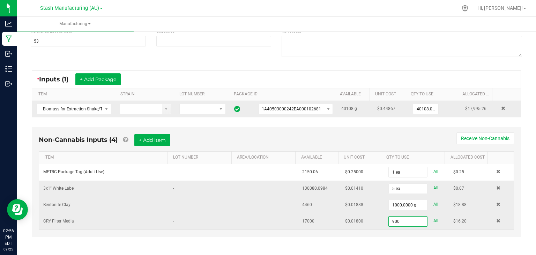
type input "900.0000 kg"
click at [269, 131] on div "Non-Cannabis Inputs (4) + Add Item Receive Non-Cannabis ITEM LOT NUMBER AREA/LO…" at bounding box center [277, 182] width 490 height 110
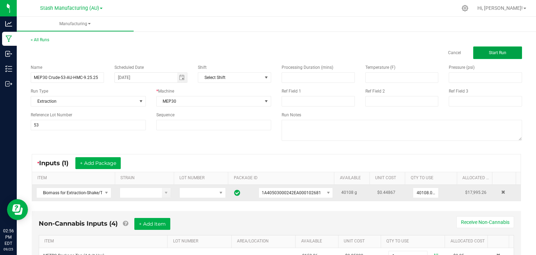
click at [489, 51] on span "Start Run" at bounding box center [497, 52] width 17 height 5
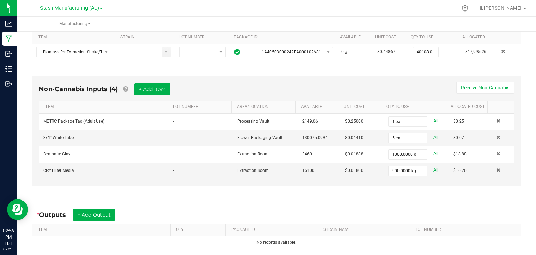
scroll to position [226, 0]
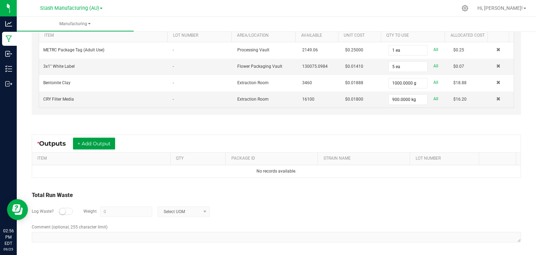
click at [98, 140] on button "+ Add Output" at bounding box center [94, 144] width 42 height 12
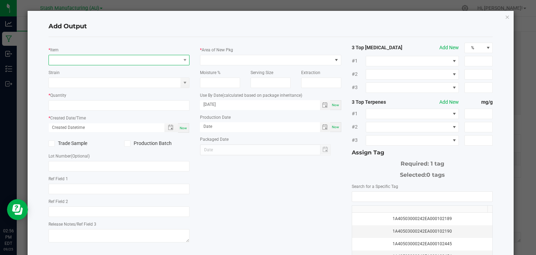
click at [95, 59] on span "NO DATA FOUND" at bounding box center [115, 60] width 132 height 10
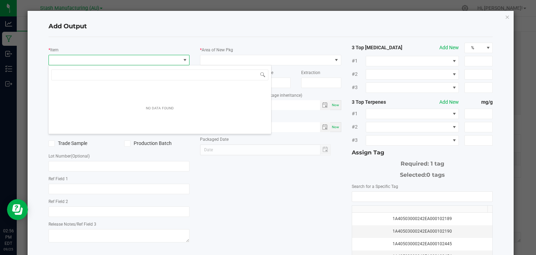
scroll to position [10, 140]
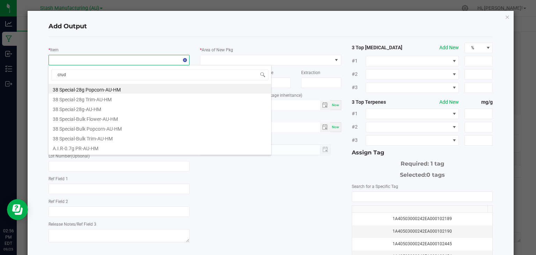
type input "crude"
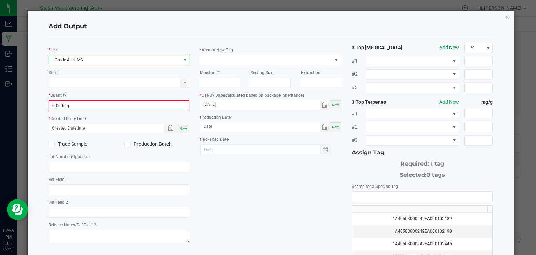
click at [95, 101] on span "0.0000 g" at bounding box center [119, 106] width 141 height 10
click at [97, 108] on input "0" at bounding box center [119, 106] width 140 height 10
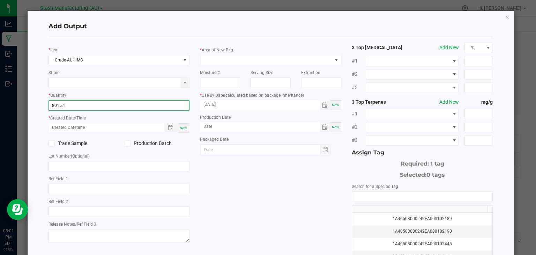
type input "8015.1000 g"
click at [178, 129] on div "Now" at bounding box center [183, 127] width 11 height 9
type input "09/25/2025 3:01 PM"
type input "[DATE]"
click at [137, 143] on label "Production Batch" at bounding box center [156, 143] width 65 height 7
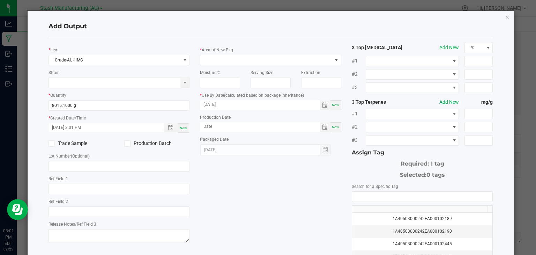
click at [0, 0] on input "Production Batch" at bounding box center [0, 0] width 0 height 0
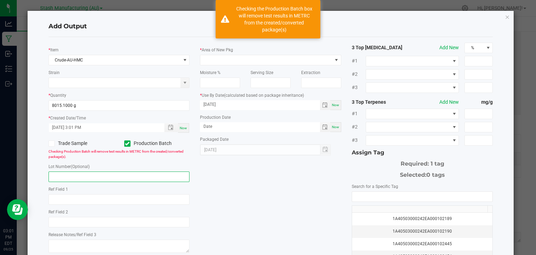
click at [97, 179] on input "text" at bounding box center [119, 176] width 141 height 10
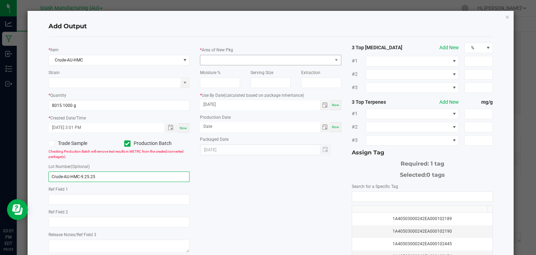
type input "Crude-AU-HMC-9.25.25"
click at [306, 58] on span at bounding box center [266, 60] width 132 height 10
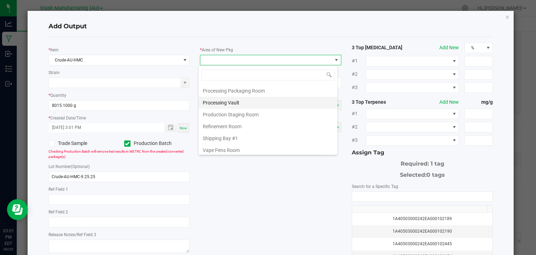
scroll to position [117, 0]
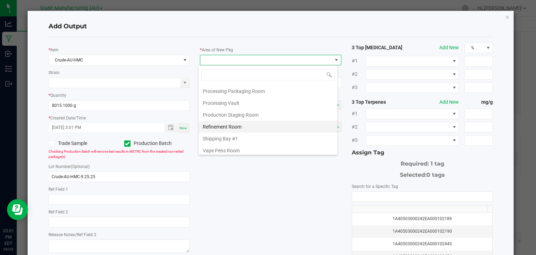
click at [223, 126] on li "Refinement Room" at bounding box center [268, 127] width 139 height 12
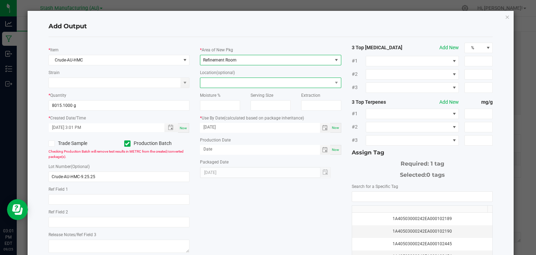
click at [223, 80] on span at bounding box center [266, 83] width 132 height 10
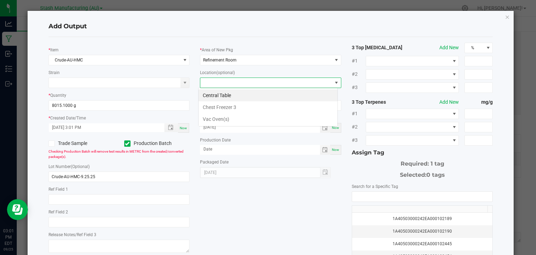
scroll to position [10, 140]
click at [224, 115] on li "Vac Oven(s)" at bounding box center [268, 119] width 139 height 12
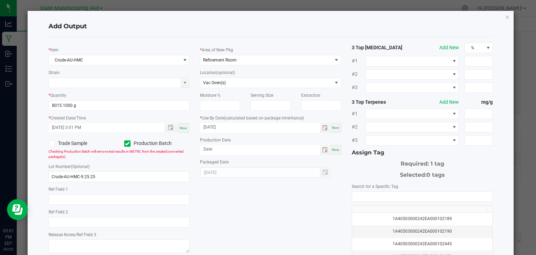
click at [333, 148] on span "Now" at bounding box center [335, 150] width 7 height 4
type input "[DATE]"
click at [389, 194] on input "NO DATA FOUND" at bounding box center [422, 197] width 141 height 10
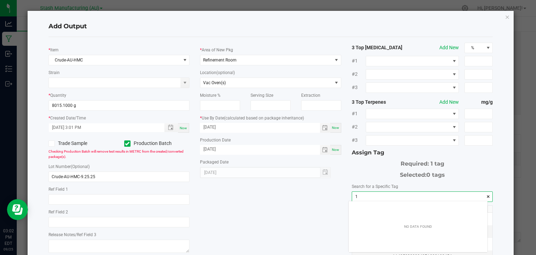
scroll to position [10, 139]
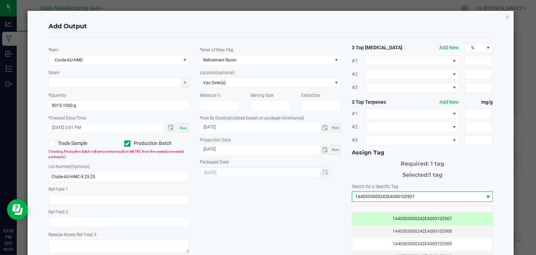
type input "1A40503000242EA000102907"
click at [260, 213] on div "* Item Crude-AU-HMC Strain * Quantity 8015.1000 g * Created Date/Time 09/25/202…" at bounding box center [270, 168] width 455 height 250
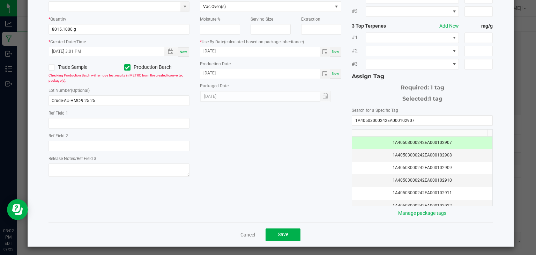
scroll to position [77, 0]
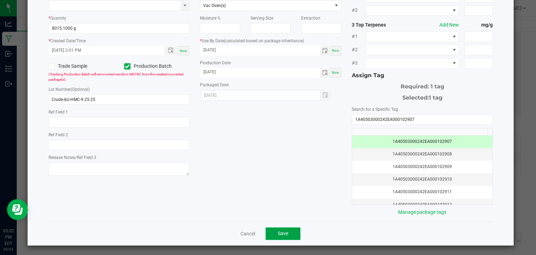
click at [278, 232] on span "Save" at bounding box center [283, 233] width 10 height 6
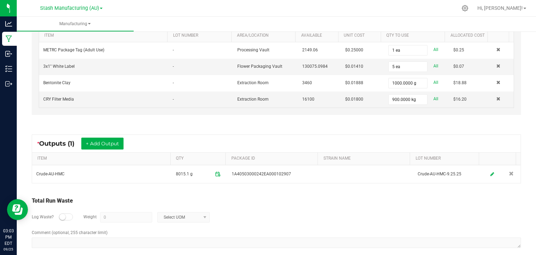
click at [485, 123] on div "Non-Cannabis Inputs (4) + Add Item Receive Non-Cannabis ITEM LOT NUMBER AREA/LO…" at bounding box center [276, 61] width 502 height 133
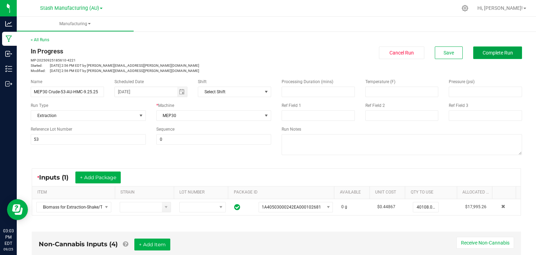
click at [505, 50] on span "Complete Run" at bounding box center [498, 53] width 30 height 6
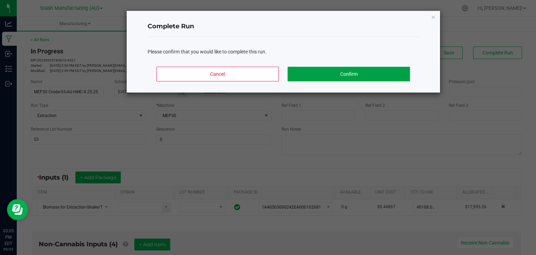
click at [362, 73] on button "Confirm" at bounding box center [349, 74] width 122 height 15
